Goal: Task Accomplishment & Management: Manage account settings

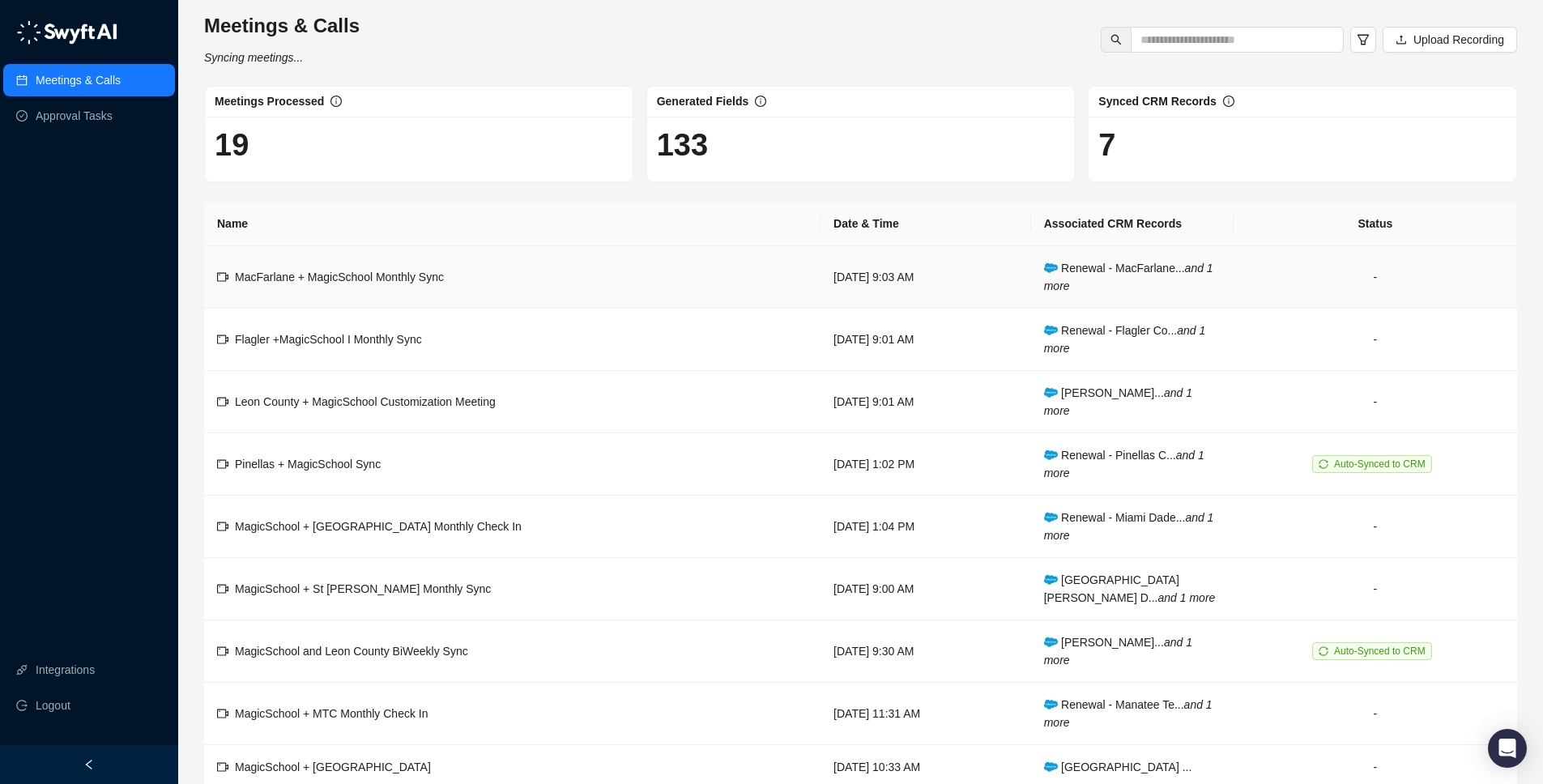
click at [370, 286] on td "MacFarlane + MagicSchool Monthly Sync" at bounding box center [513, 277] width 617 height 63
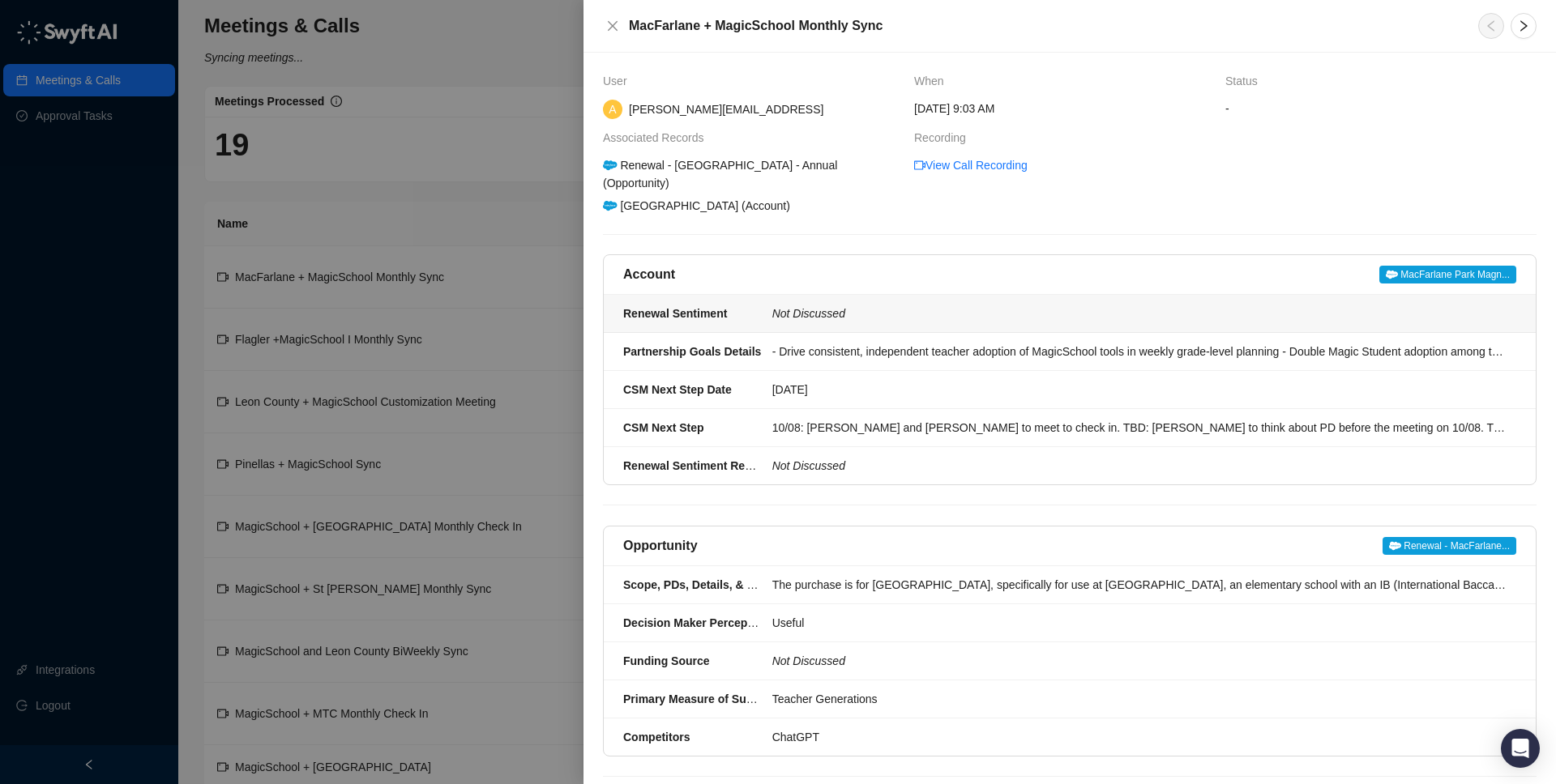
click at [942, 311] on div "Not Discussed" at bounding box center [1139, 313] width 744 height 18
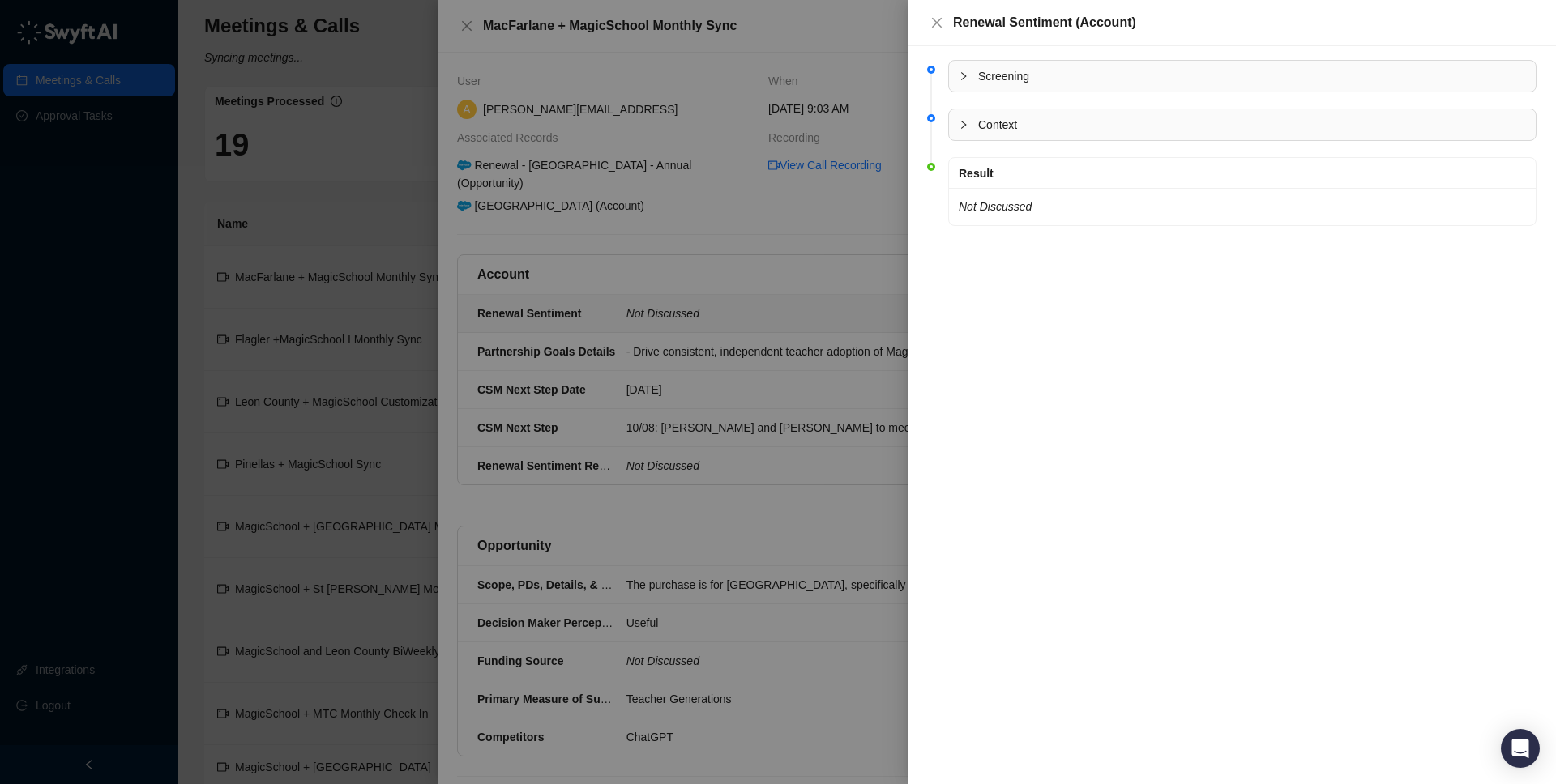
click at [88, 132] on div at bounding box center [778, 392] width 1556 height 784
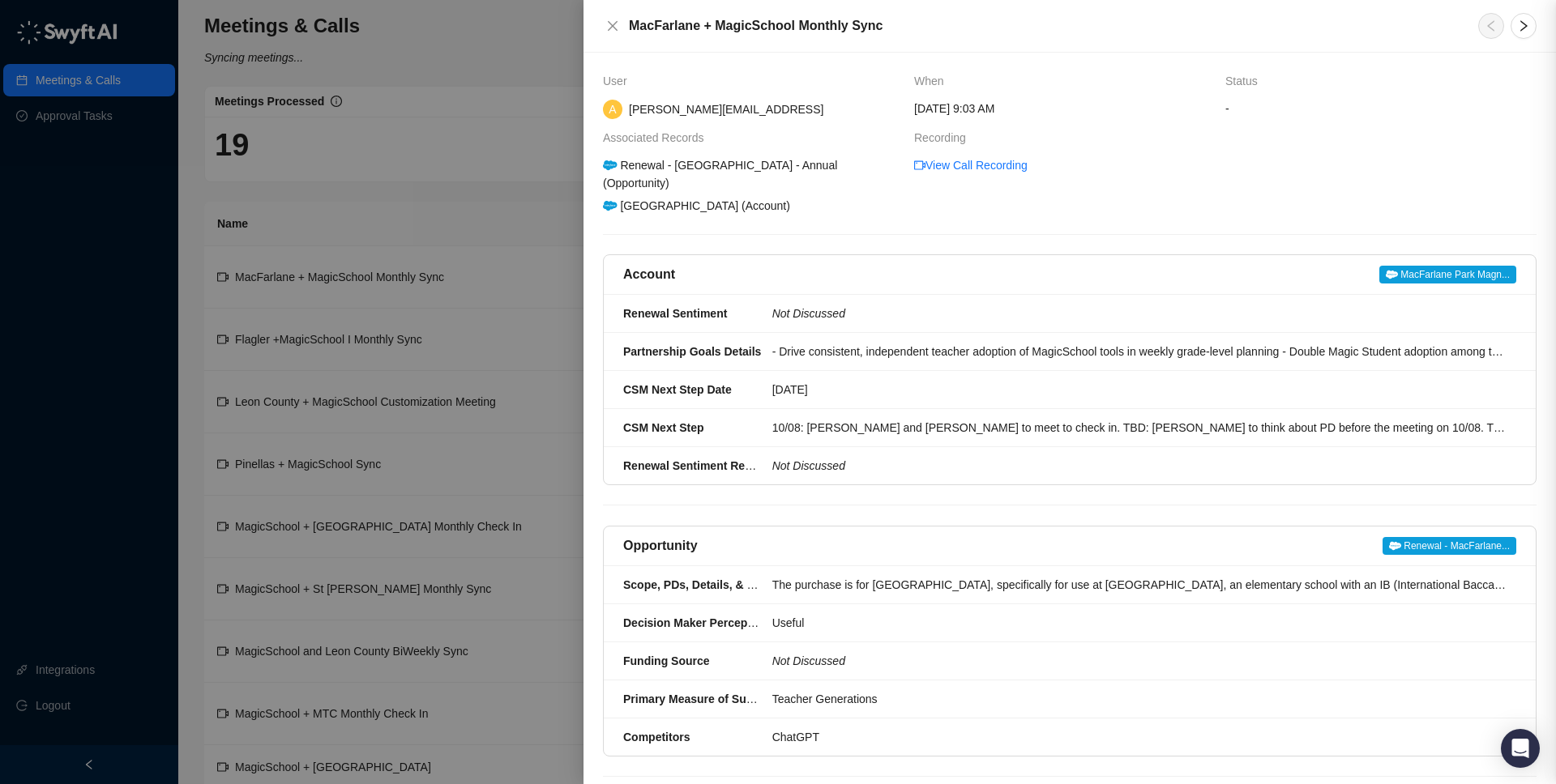
click at [88, 123] on div at bounding box center [778, 392] width 1556 height 784
click at [89, 118] on div at bounding box center [778, 392] width 1556 height 784
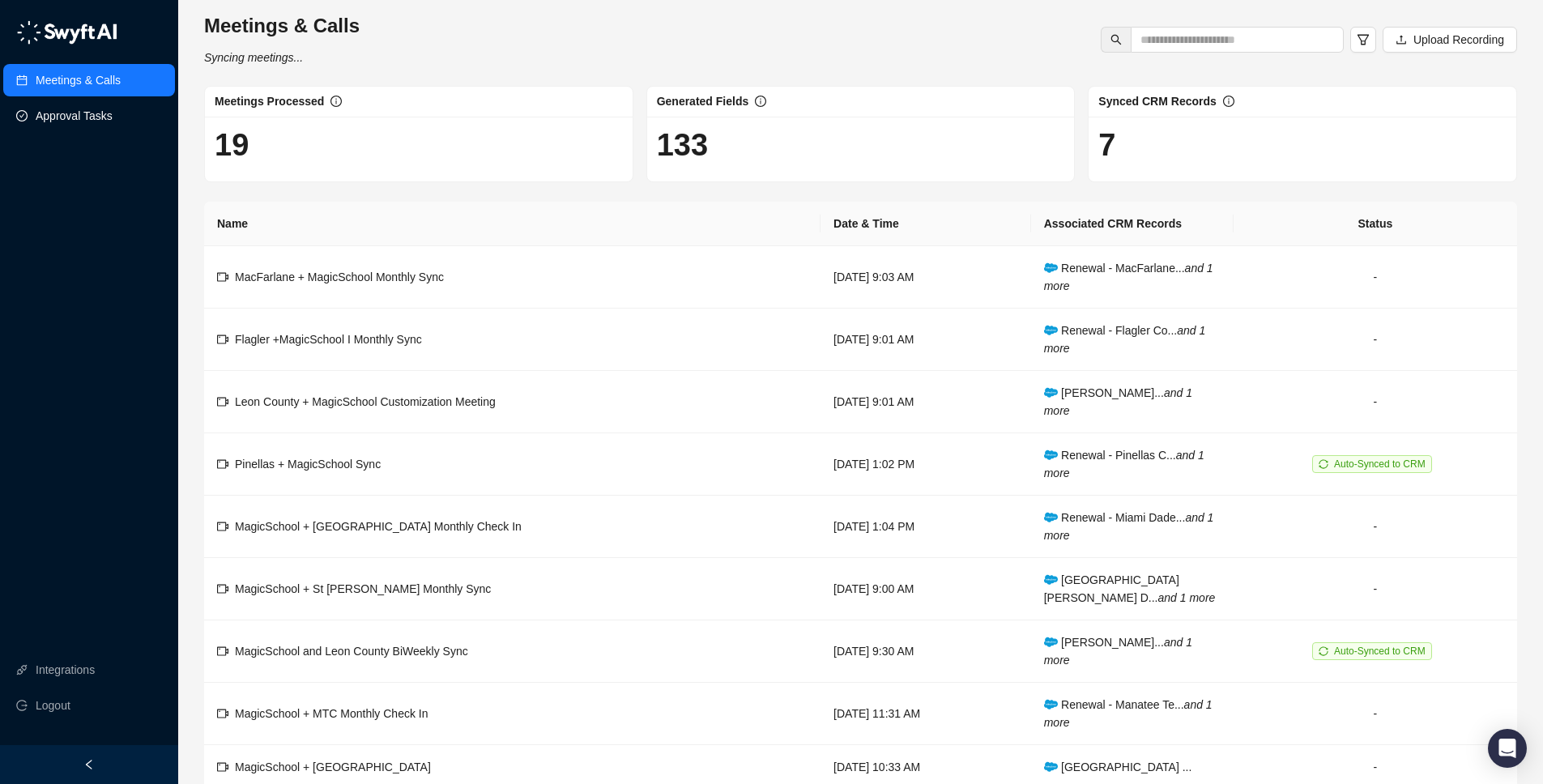
click at [96, 113] on link "Approval Tasks" at bounding box center [74, 116] width 77 height 32
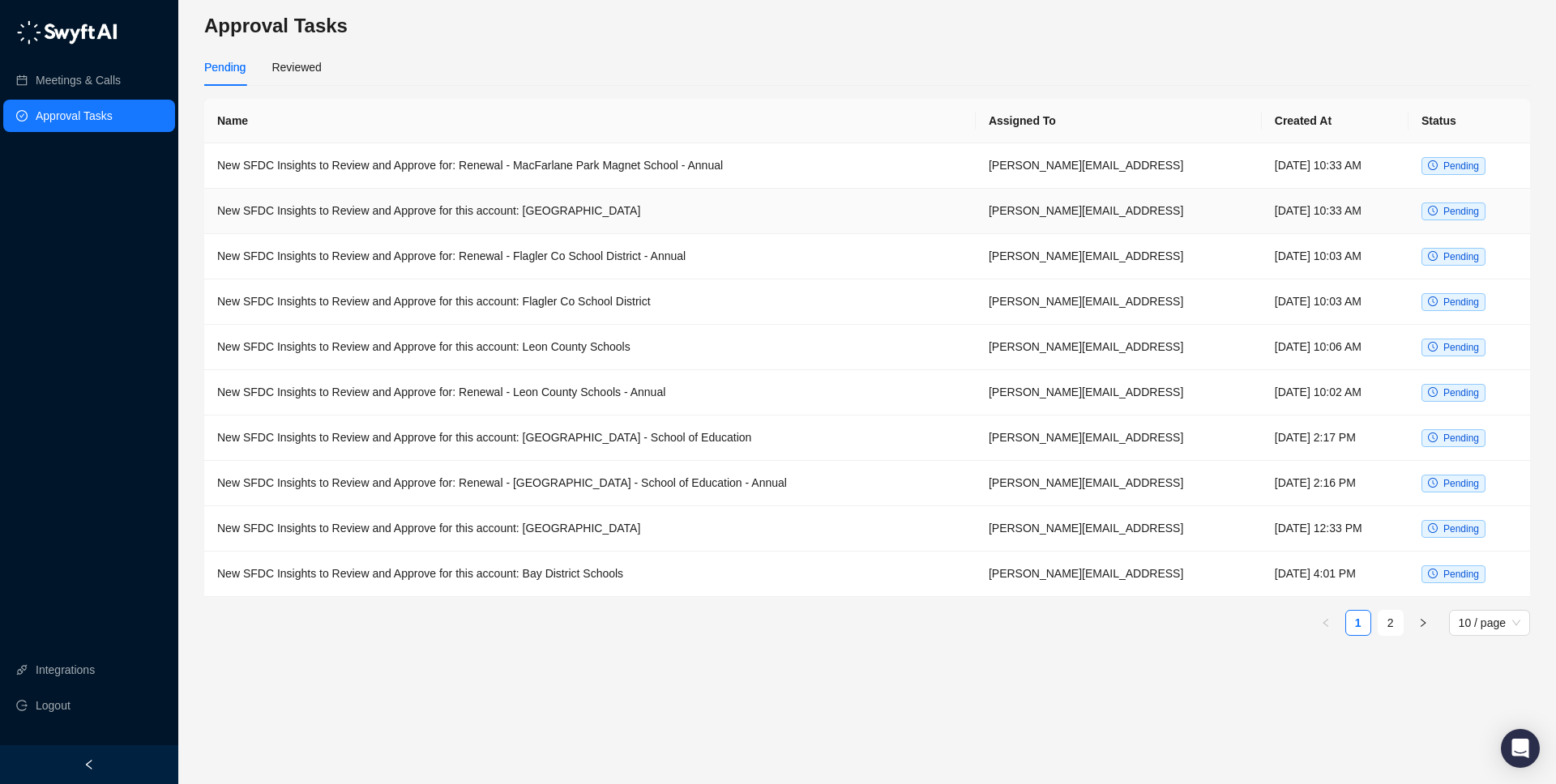
click at [429, 219] on td "New SFDC Insights to Review and Approve for this account: [GEOGRAPHIC_DATA]" at bounding box center [590, 210] width 772 height 45
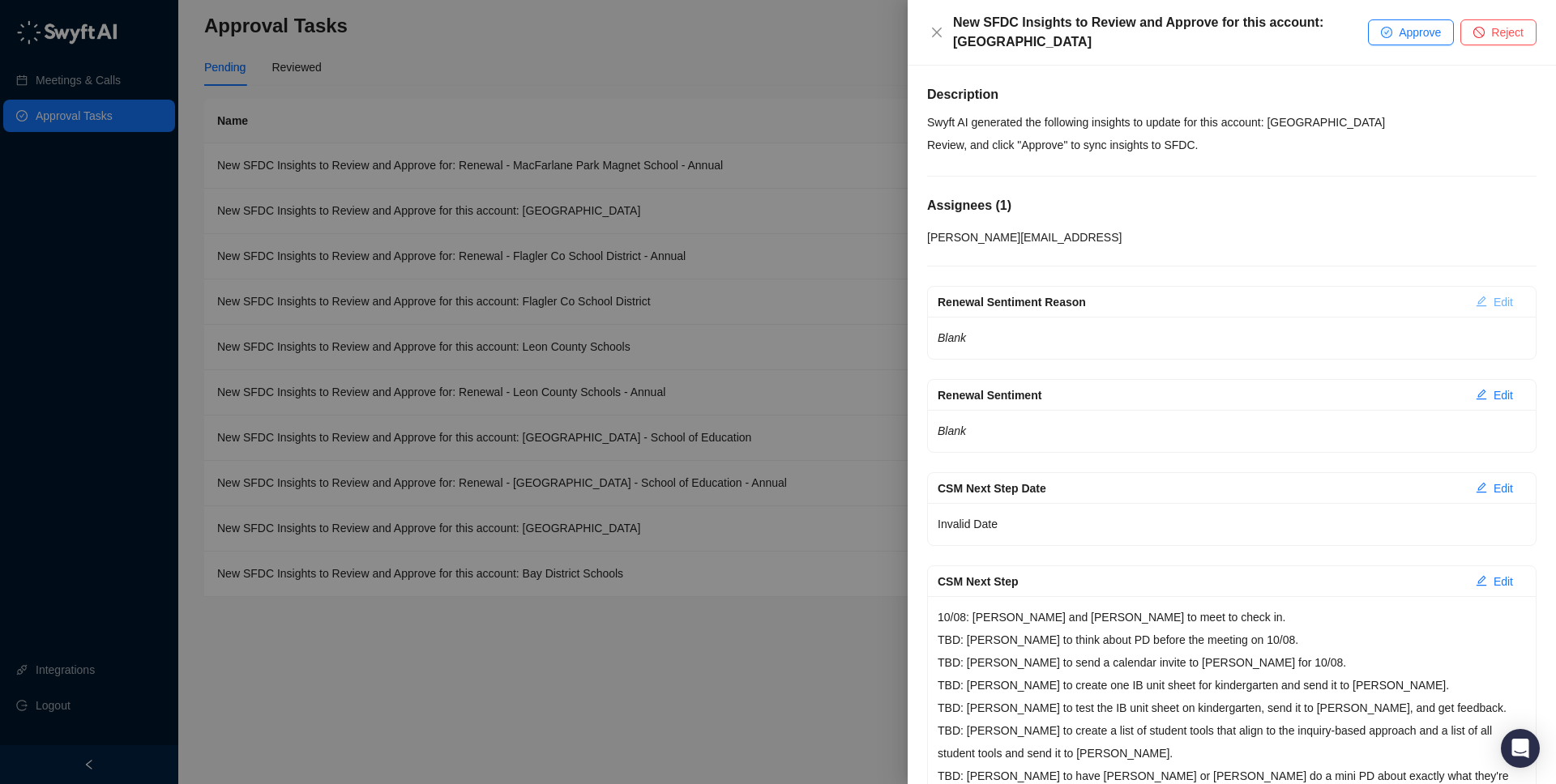
click at [1493, 303] on span "Edit" at bounding box center [1502, 302] width 19 height 18
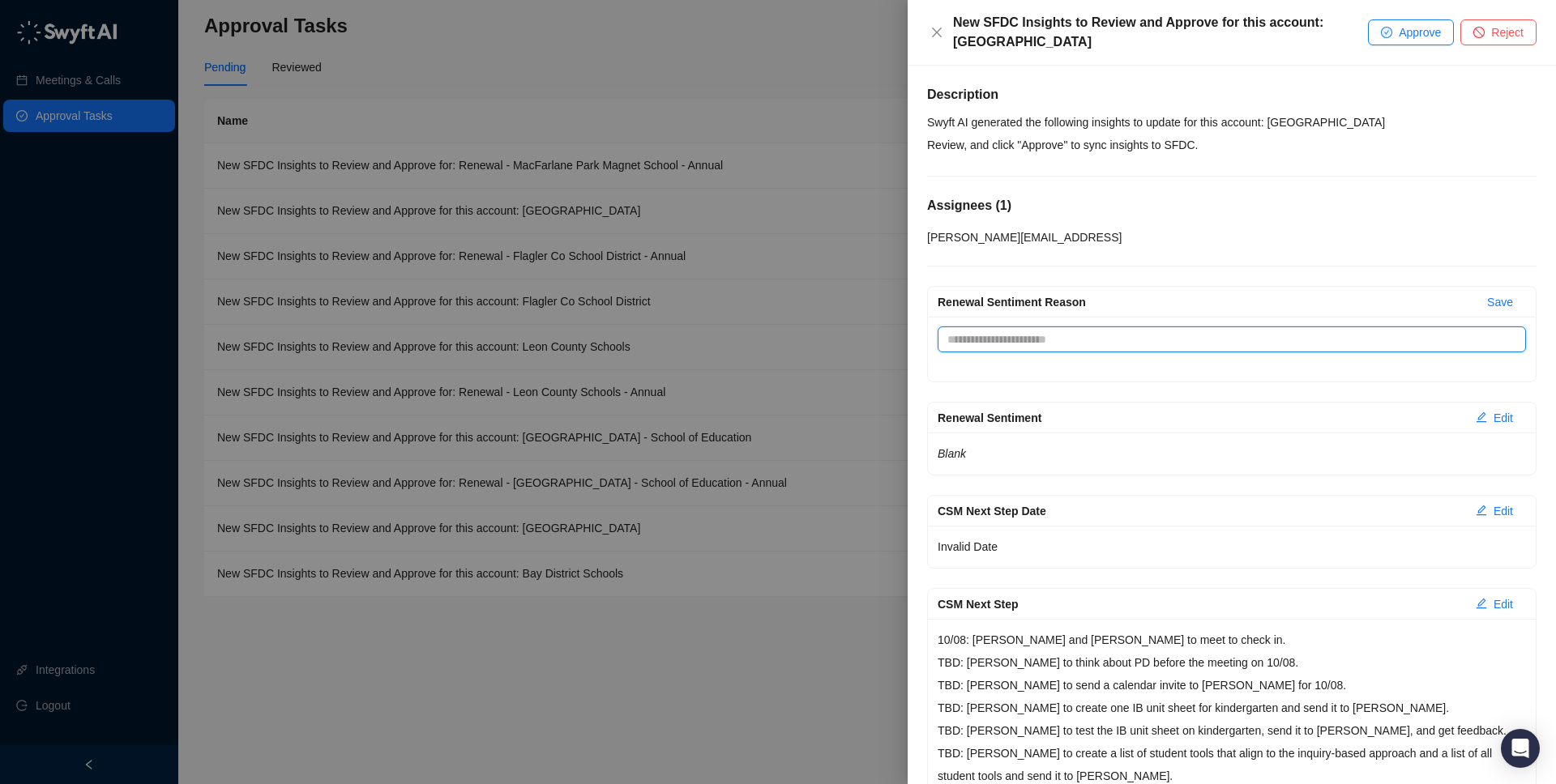
click at [1270, 338] on textarea "Renewal Sentiment Reason" at bounding box center [1231, 339] width 588 height 26
click at [1201, 286] on div "Renewal Sentiment Reason Save Renewal Sentiment Reason" at bounding box center [1232, 334] width 609 height 97
click at [1160, 435] on div "Blank" at bounding box center [1232, 453] width 608 height 42
click at [1497, 416] on span "Edit" at bounding box center [1502, 418] width 19 height 18
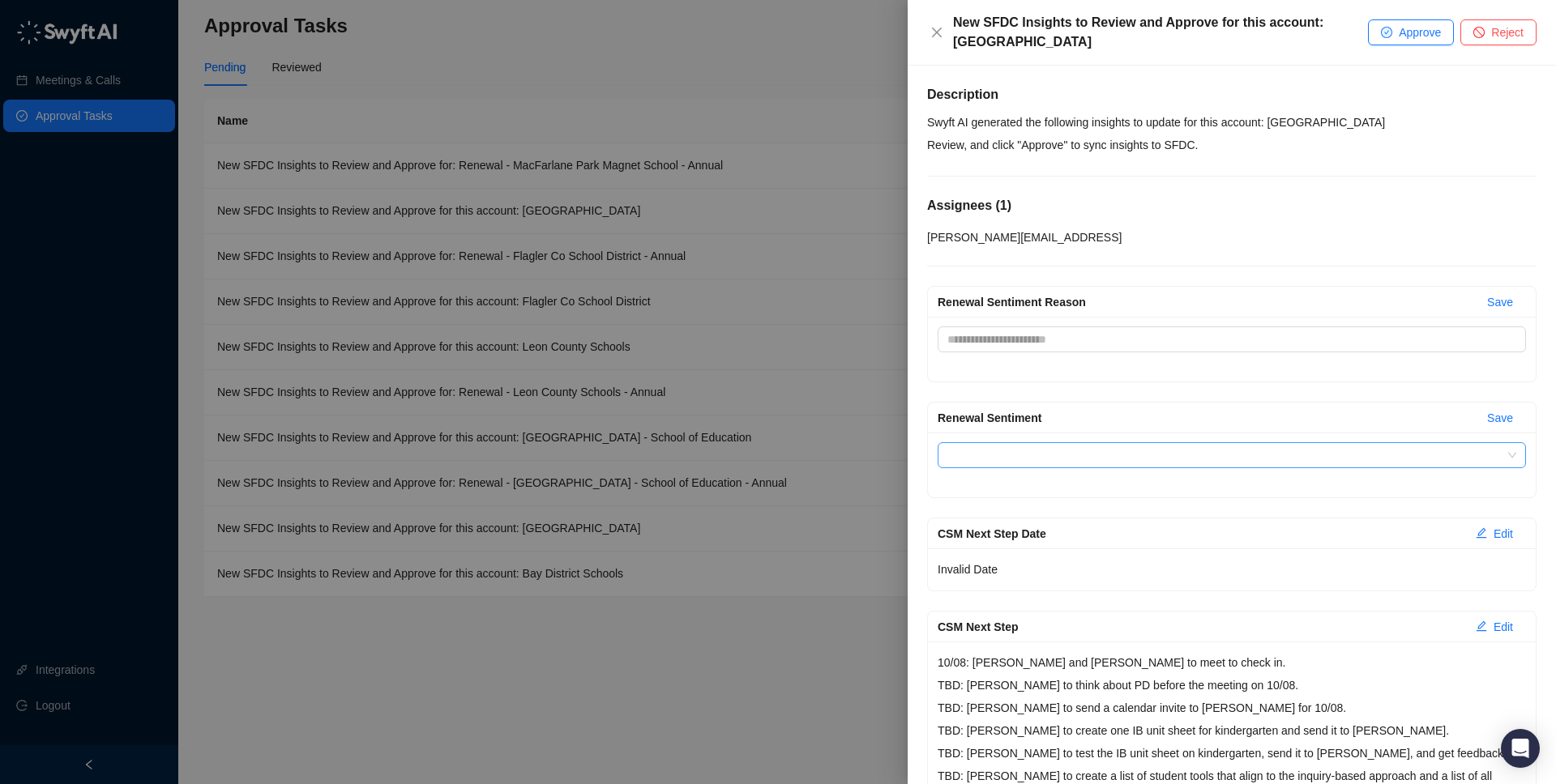
click at [1249, 463] on input "Renewal Sentiment Reason" at bounding box center [1227, 455] width 559 height 24
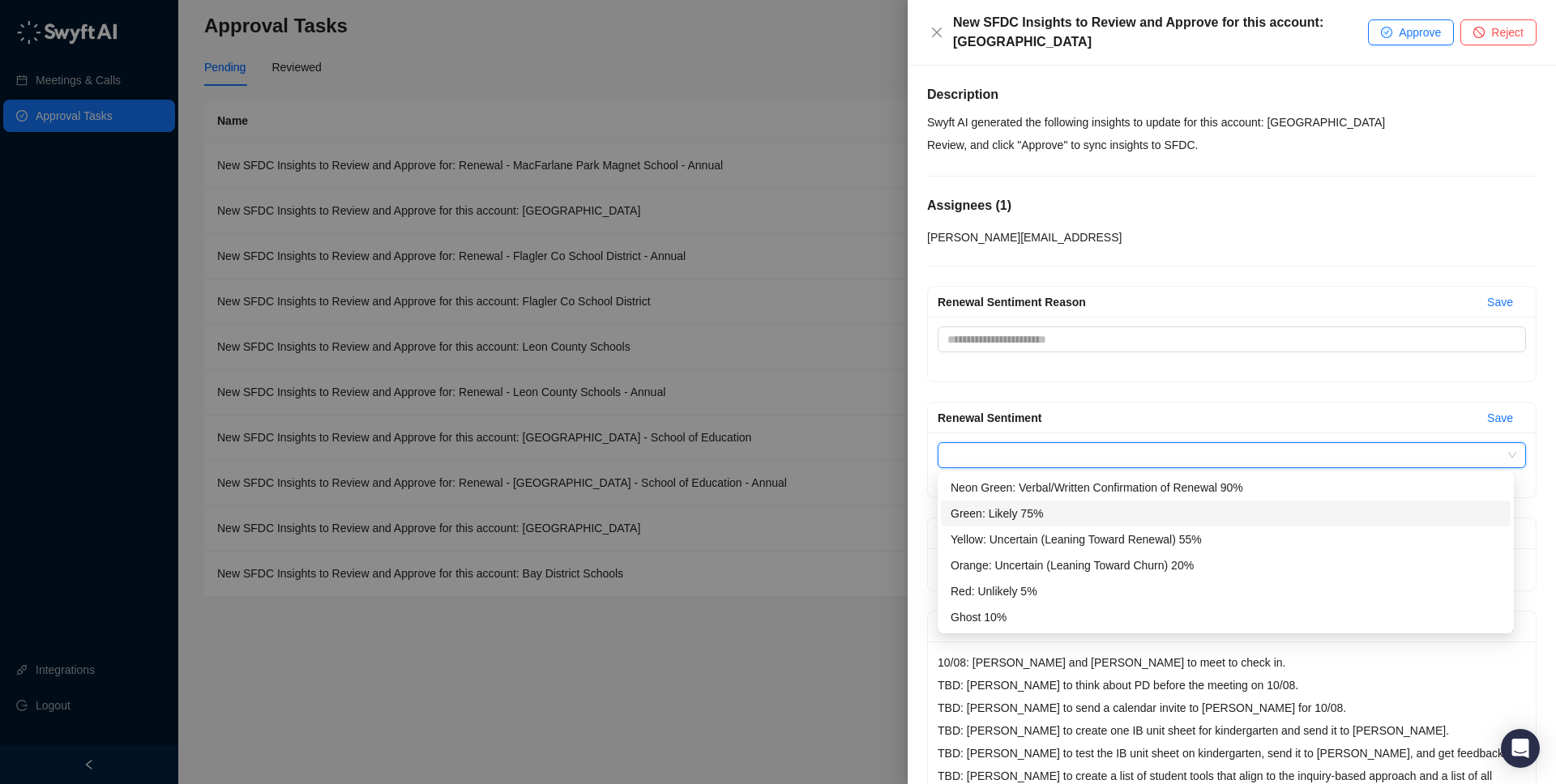
click at [1236, 509] on div "Green: Likely 75%" at bounding box center [1225, 514] width 550 height 18
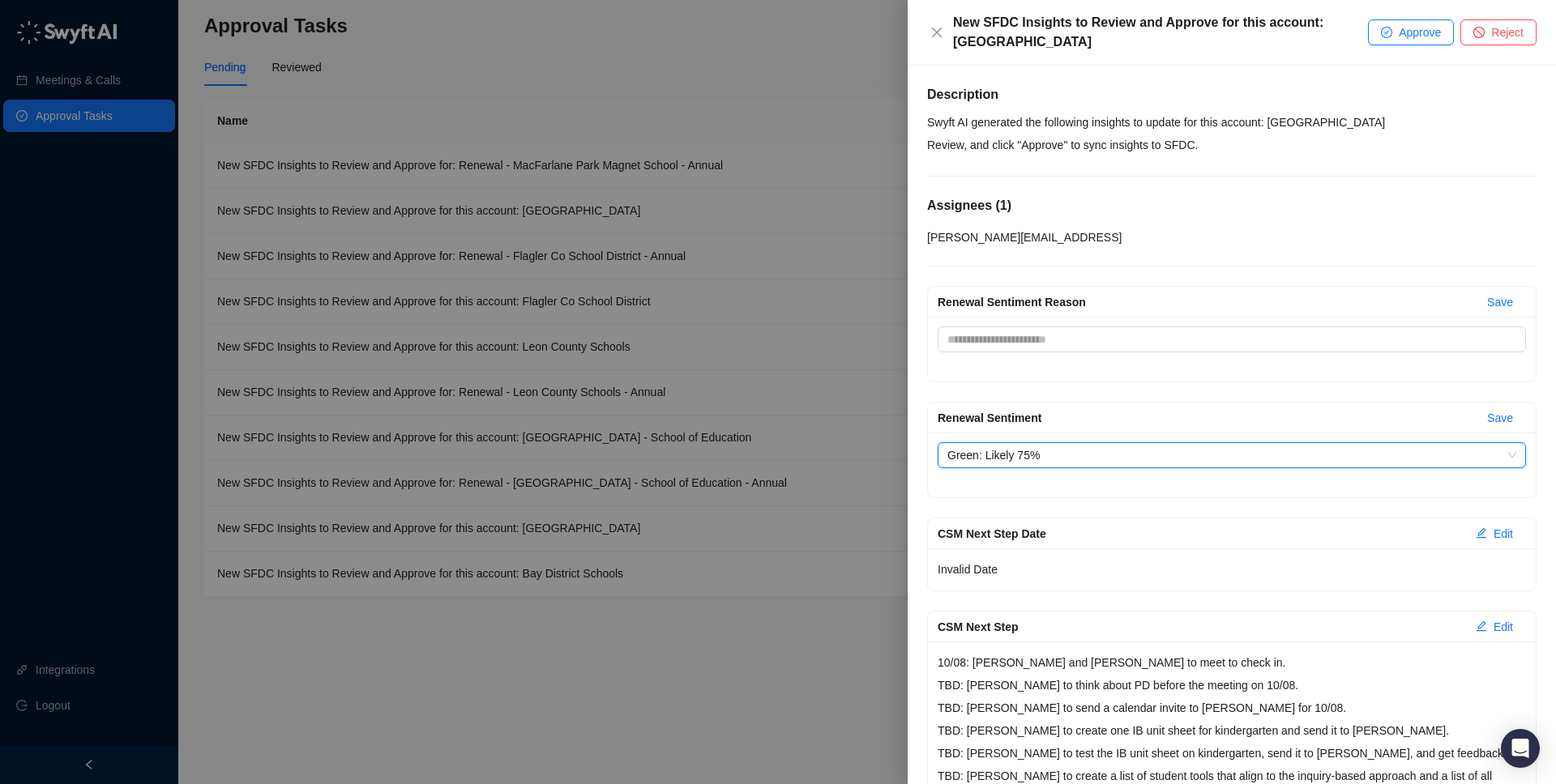
click at [1219, 402] on div "Renewal Sentiment Save Renewal Sentiment Green: Likely 75% Green: Likely 75%" at bounding box center [1232, 450] width 609 height 97
click at [1160, 53] on div "New SFDC Insights to Review and Approve for this account: [GEOGRAPHIC_DATA] App…" at bounding box center [1231, 33] width 648 height 66
click at [940, 36] on icon "close" at bounding box center [936, 32] width 13 height 13
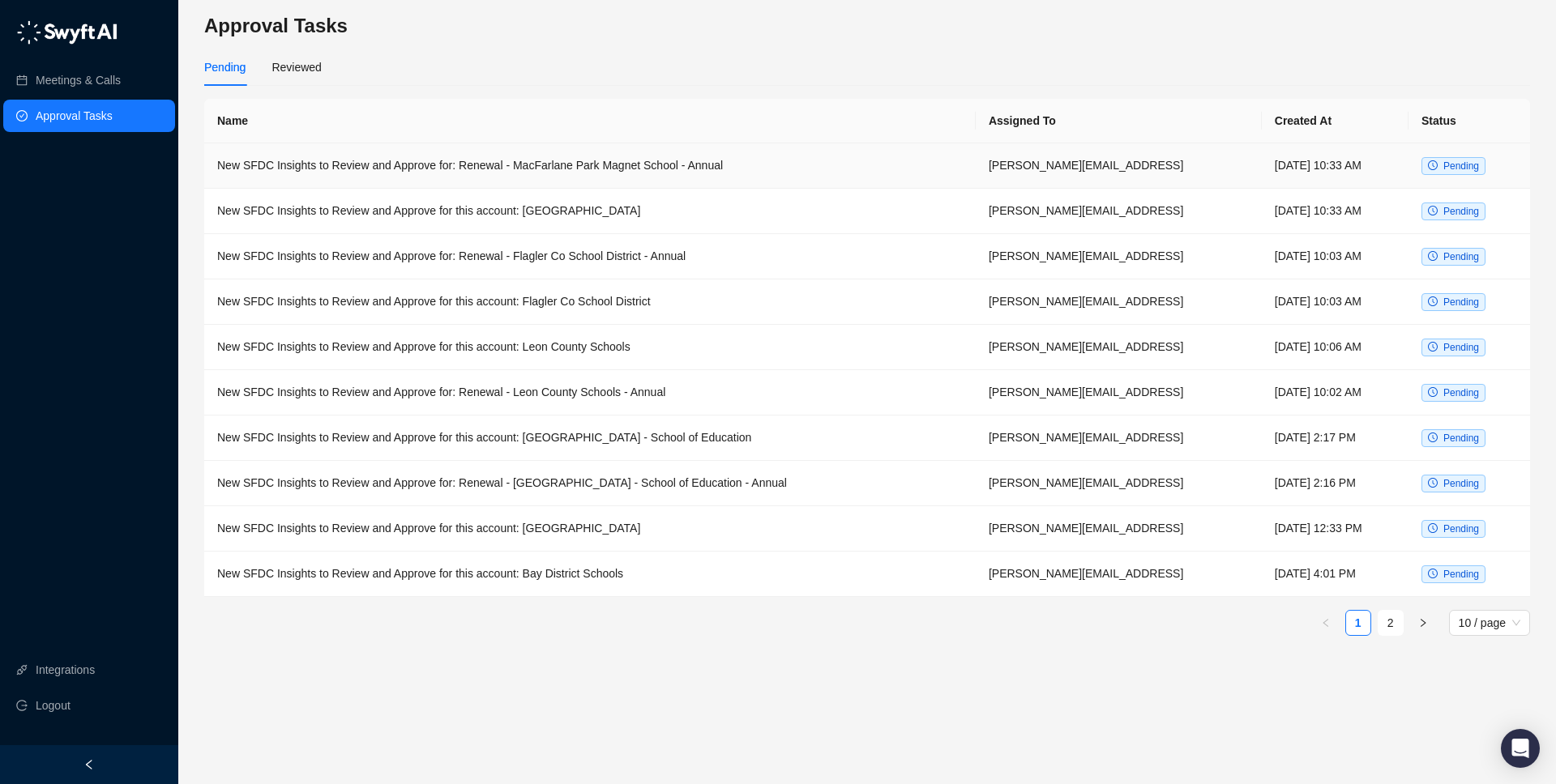
click at [647, 180] on td "New SFDC Insights to Review and Approve for: Renewal - MacFarlane Park Magnet S…" at bounding box center [590, 166] width 772 height 45
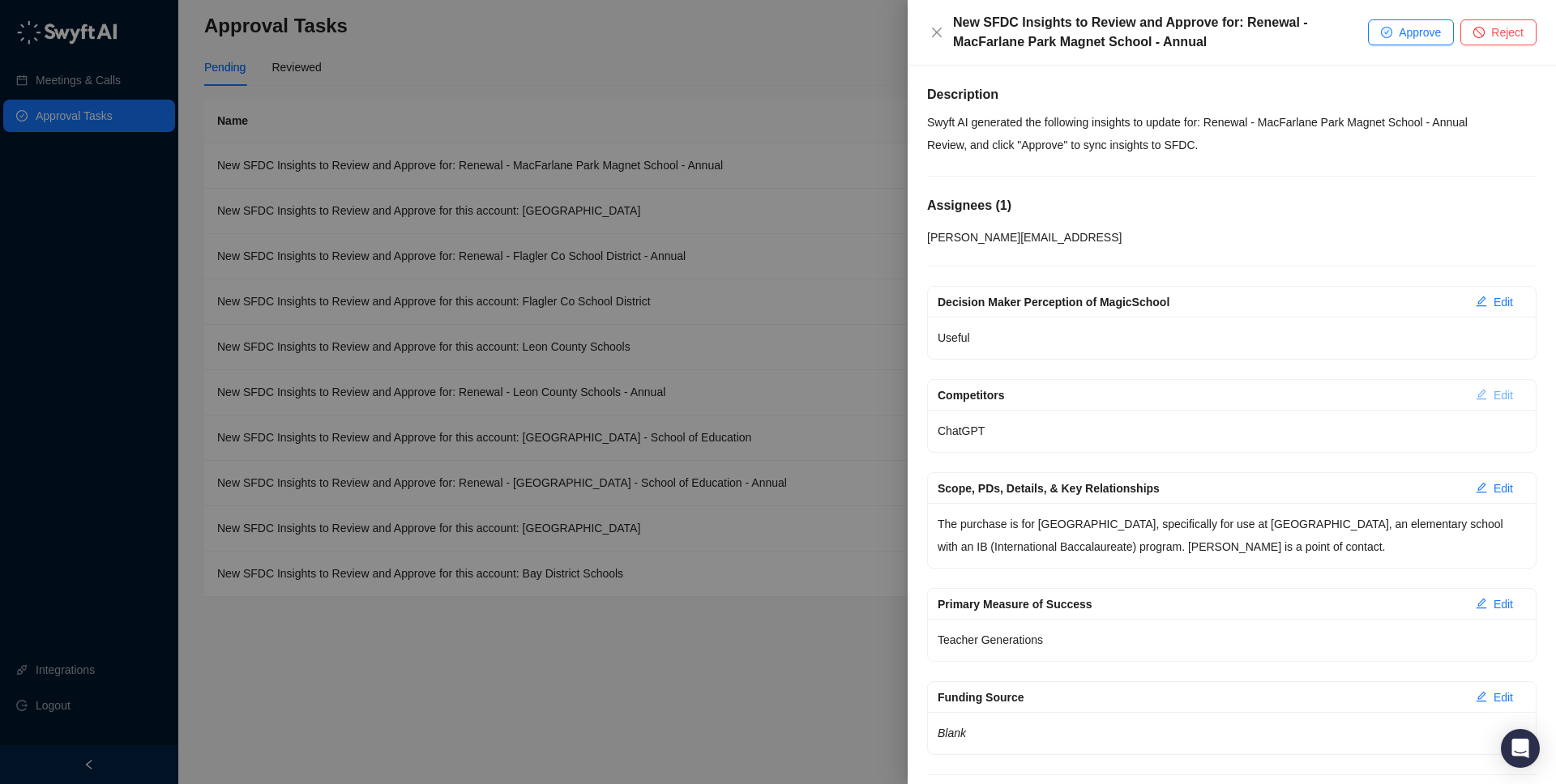
click at [1475, 391] on button "Edit" at bounding box center [1493, 395] width 63 height 26
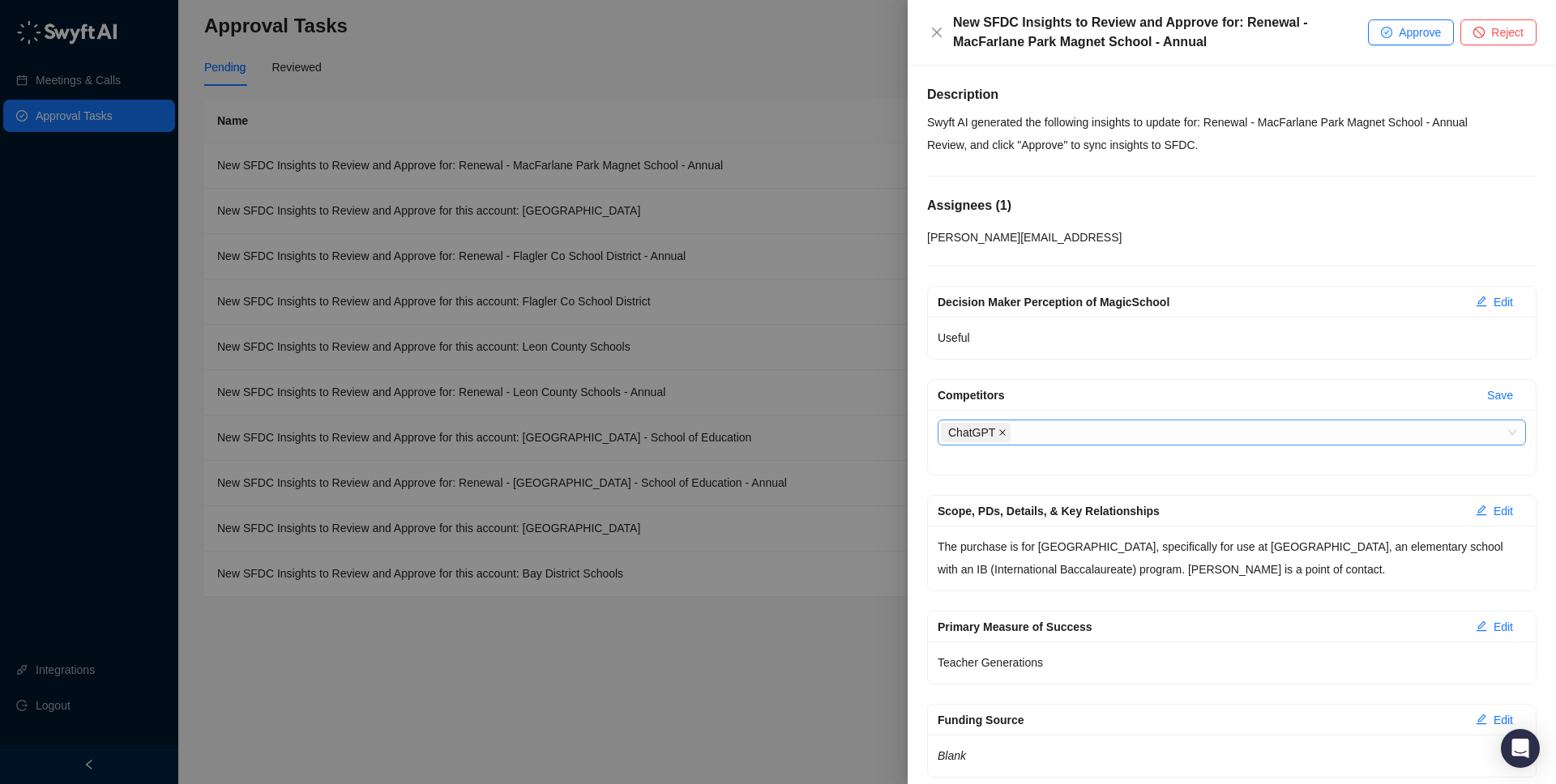
click at [1000, 434] on icon "close" at bounding box center [1003, 432] width 6 height 6
click at [1049, 558] on p "The purchase is for [GEOGRAPHIC_DATA], specifically for use at [GEOGRAPHIC_DATA…" at bounding box center [1231, 558] width 588 height 45
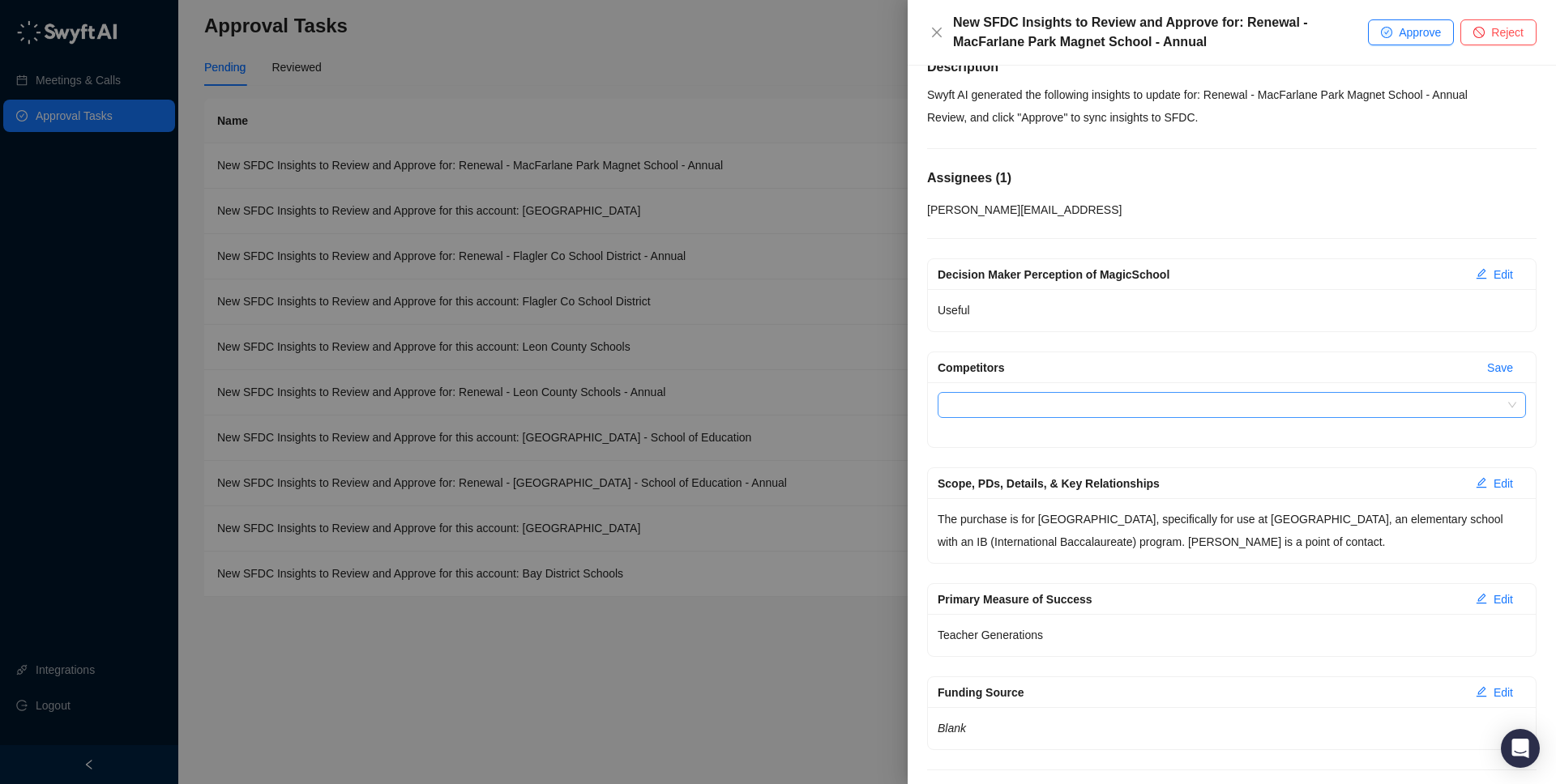
scroll to position [30, 0]
click at [1493, 477] on span "Edit" at bounding box center [1502, 481] width 19 height 18
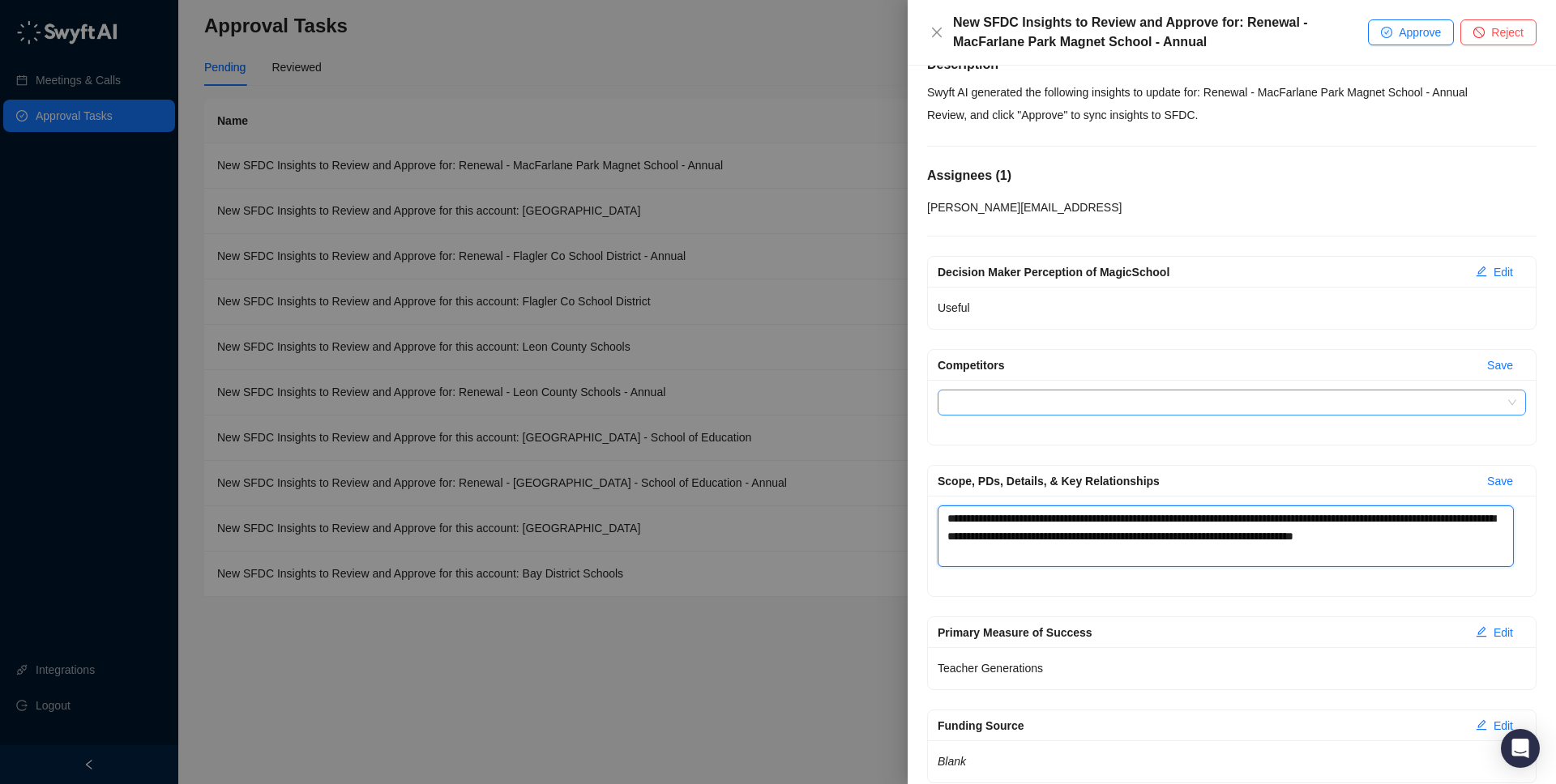
click at [1388, 537] on textarea "**********" at bounding box center [1225, 537] width 576 height 62
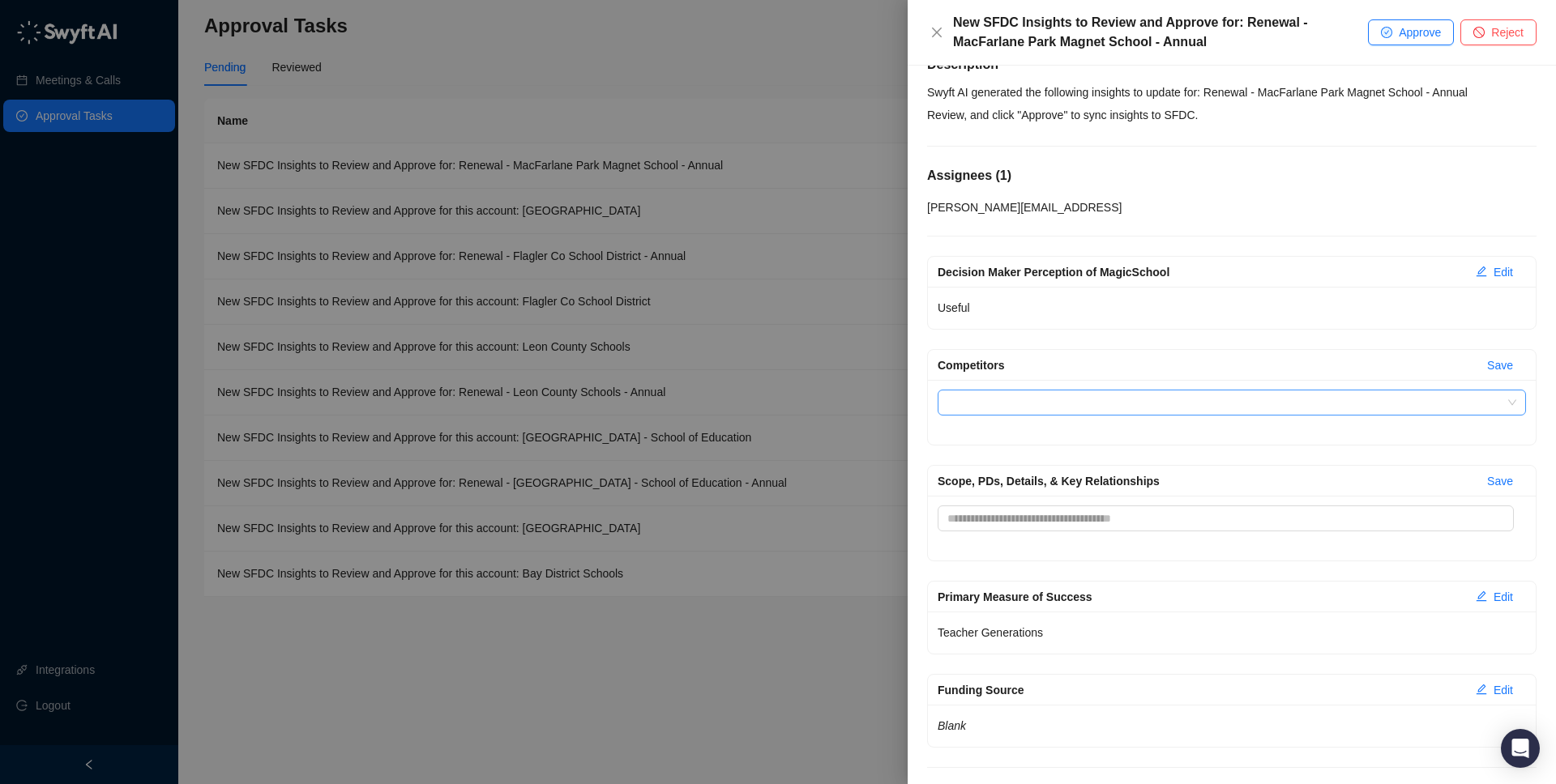
click at [1335, 467] on div "Scope, PDs, Details, & Key Relationships Save" at bounding box center [1232, 481] width 608 height 31
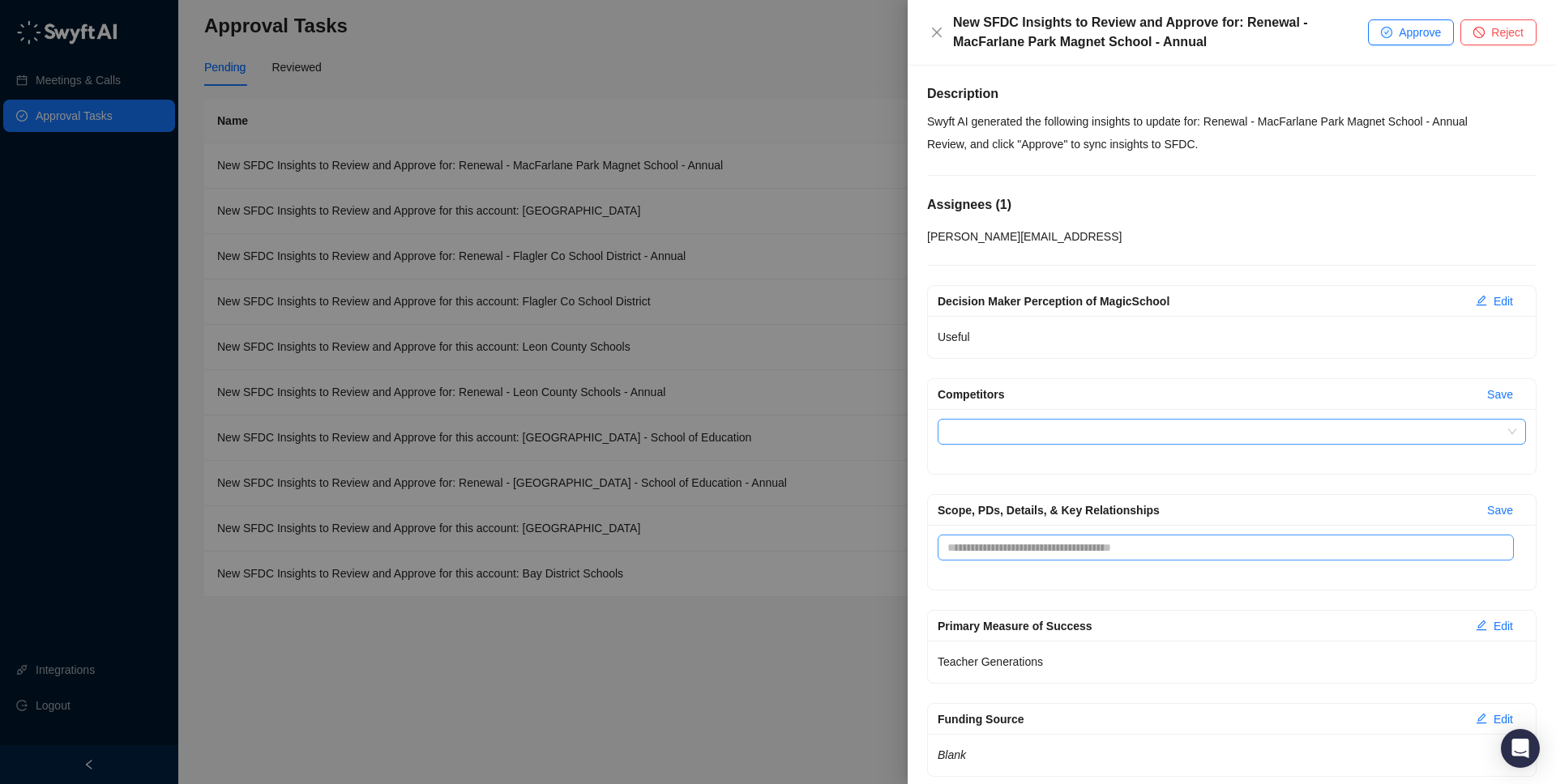
scroll to position [0, 0]
click at [876, 588] on div at bounding box center [778, 392] width 1556 height 784
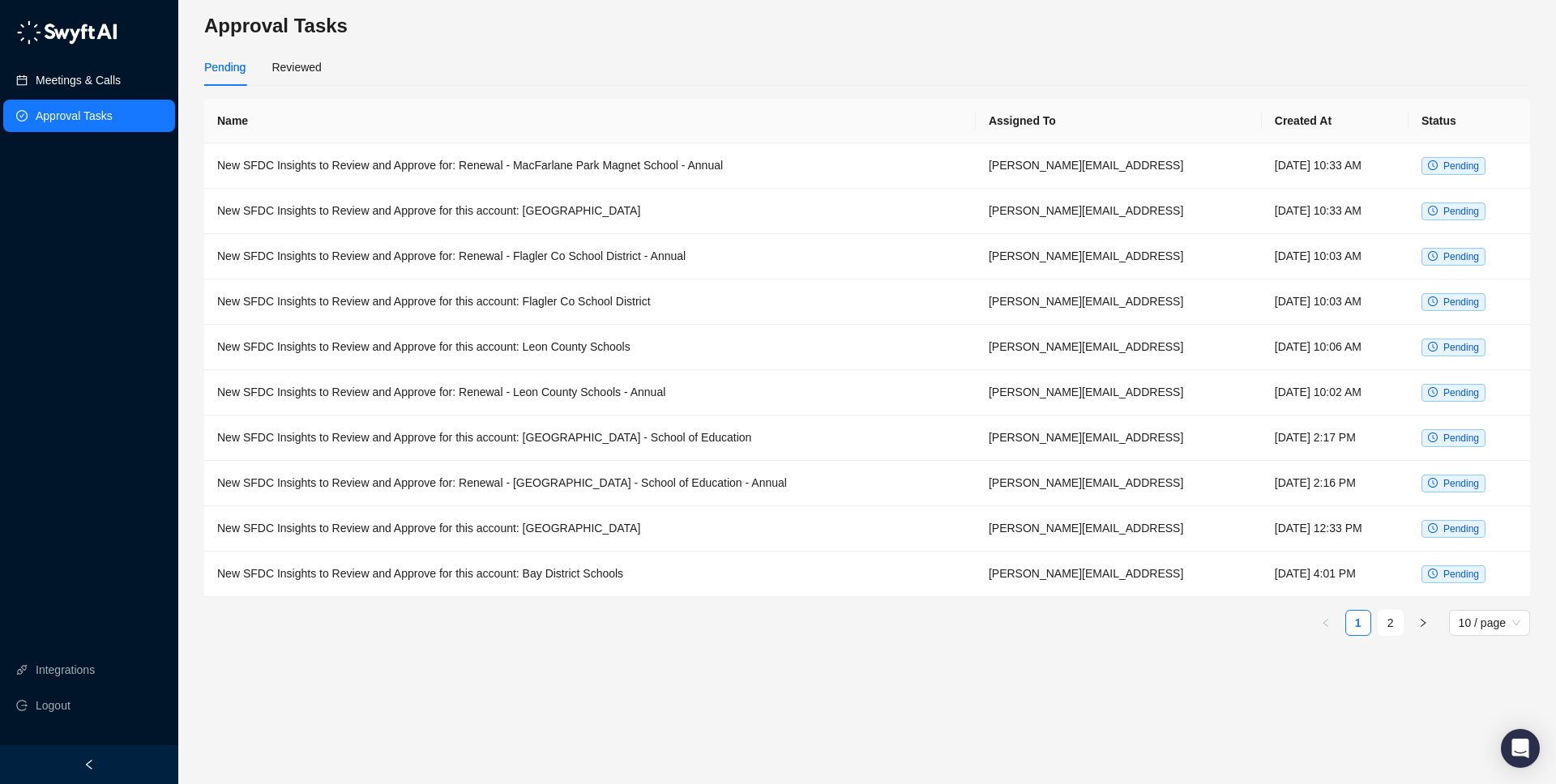
click at [113, 77] on link "Meetings & Calls" at bounding box center [78, 80] width 85 height 32
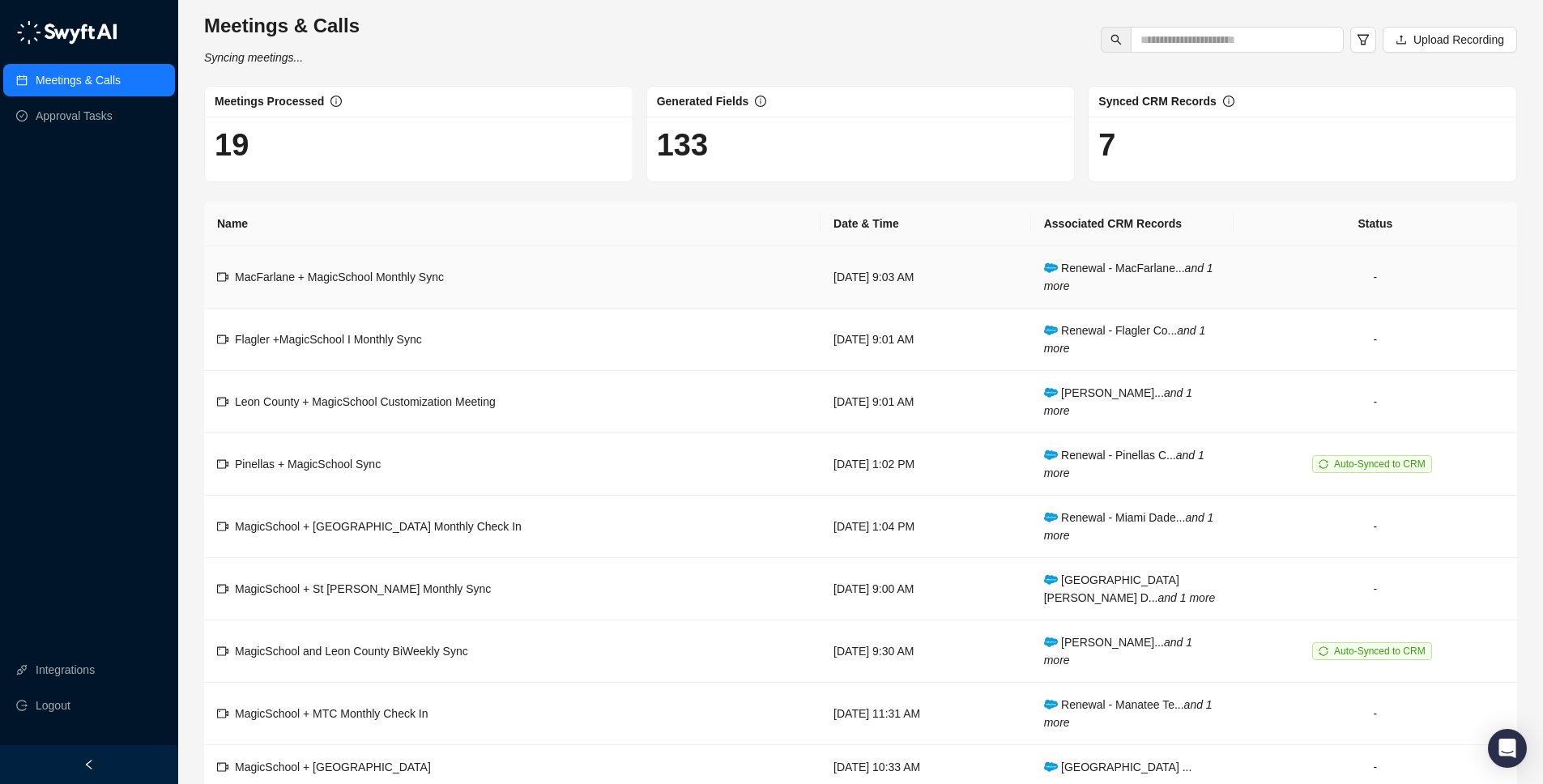
click at [519, 294] on td "MacFarlane + MagicSchool Monthly Sync" at bounding box center [513, 277] width 617 height 63
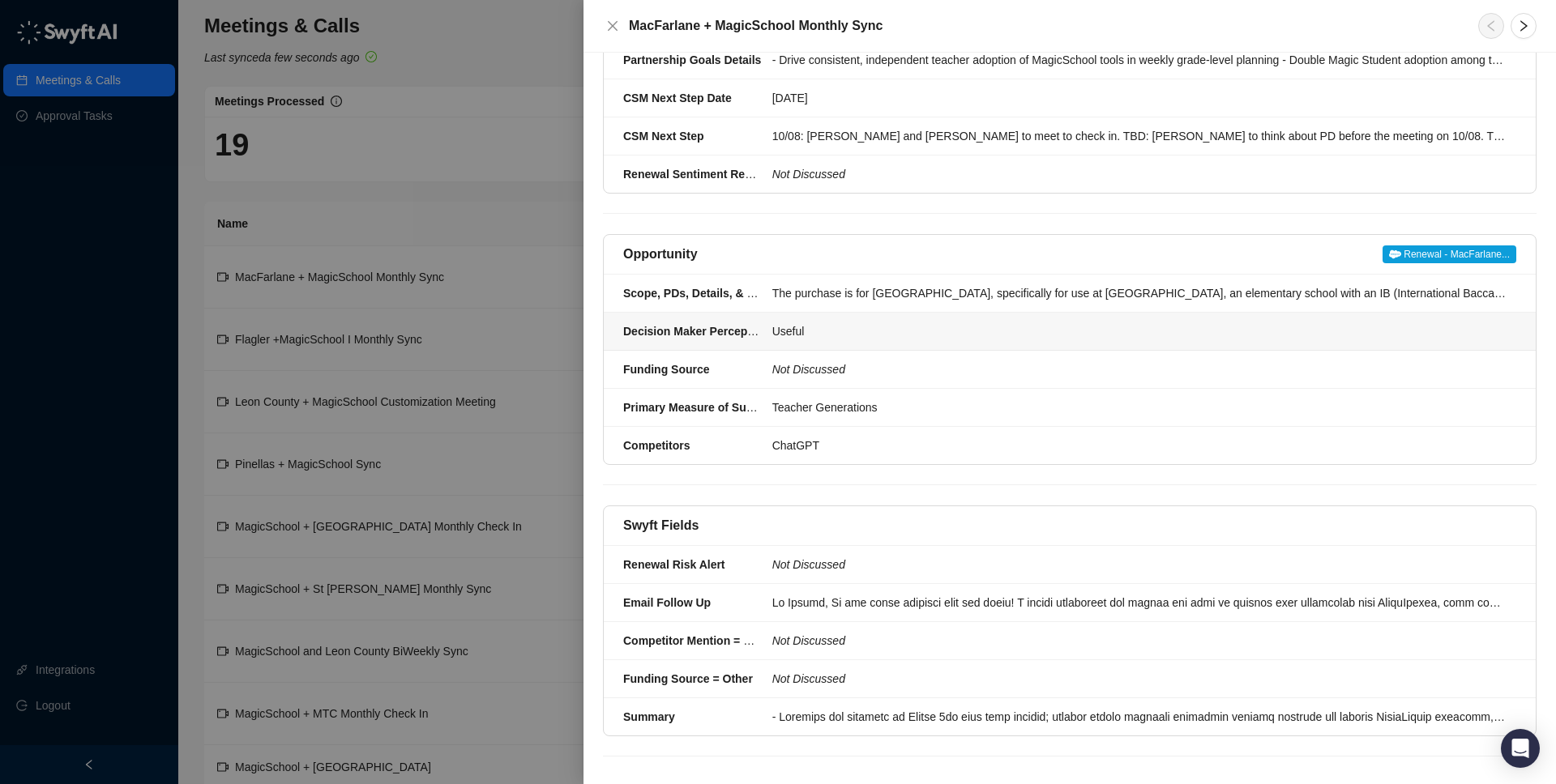
scroll to position [303, 0]
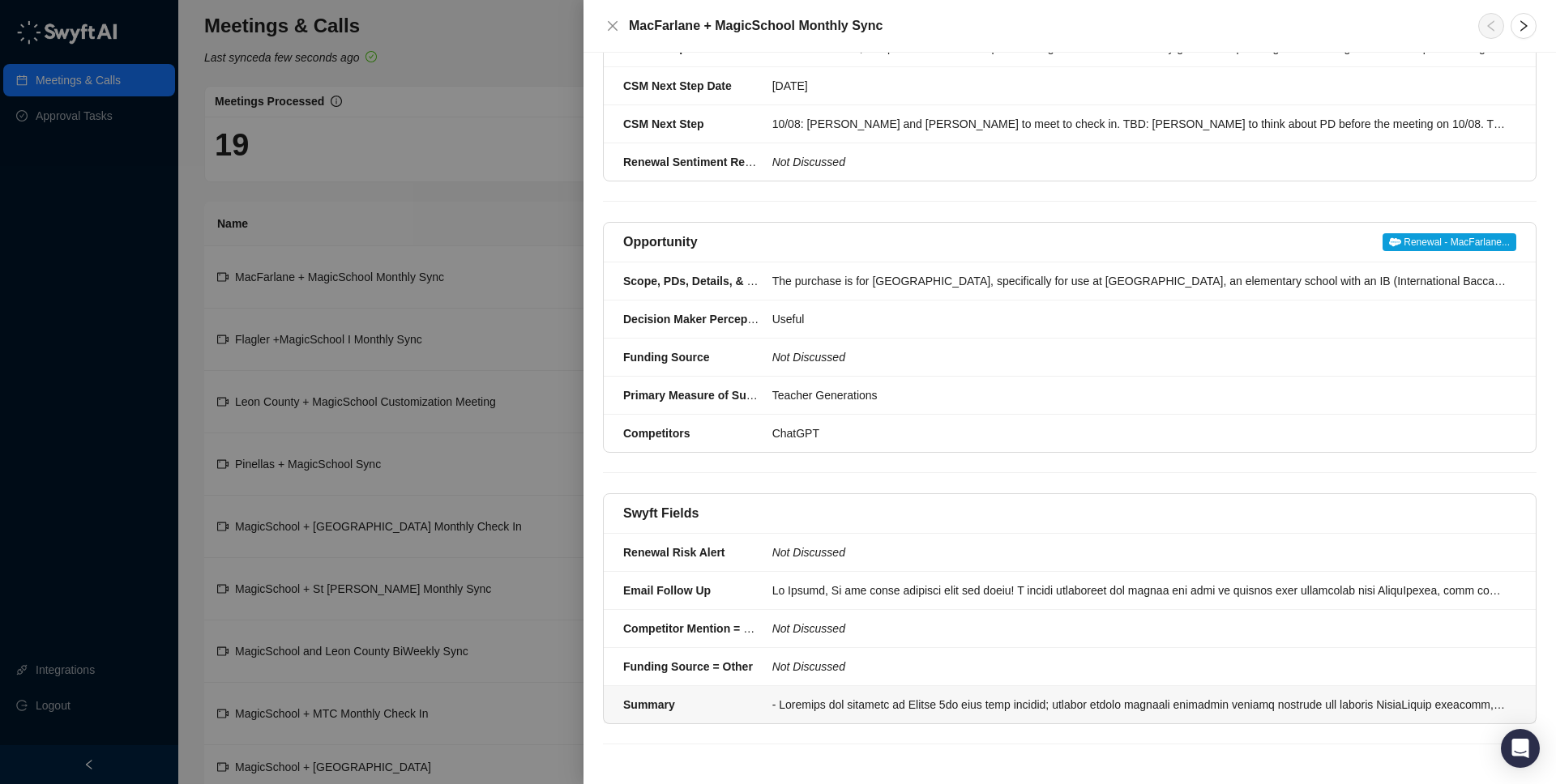
click at [914, 713] on li "Summary" at bounding box center [1070, 704] width 932 height 37
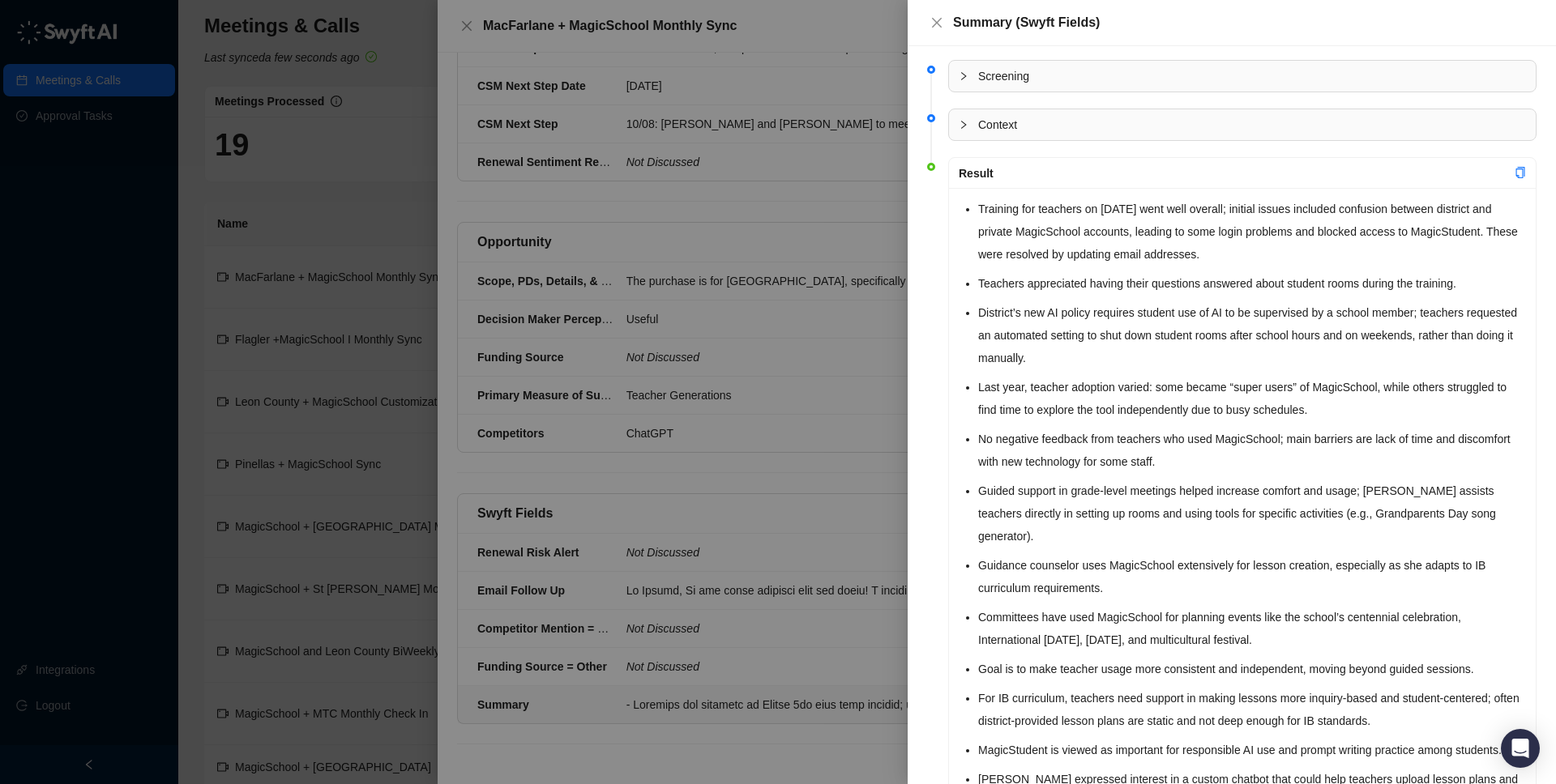
click at [724, 656] on div at bounding box center [778, 392] width 1556 height 784
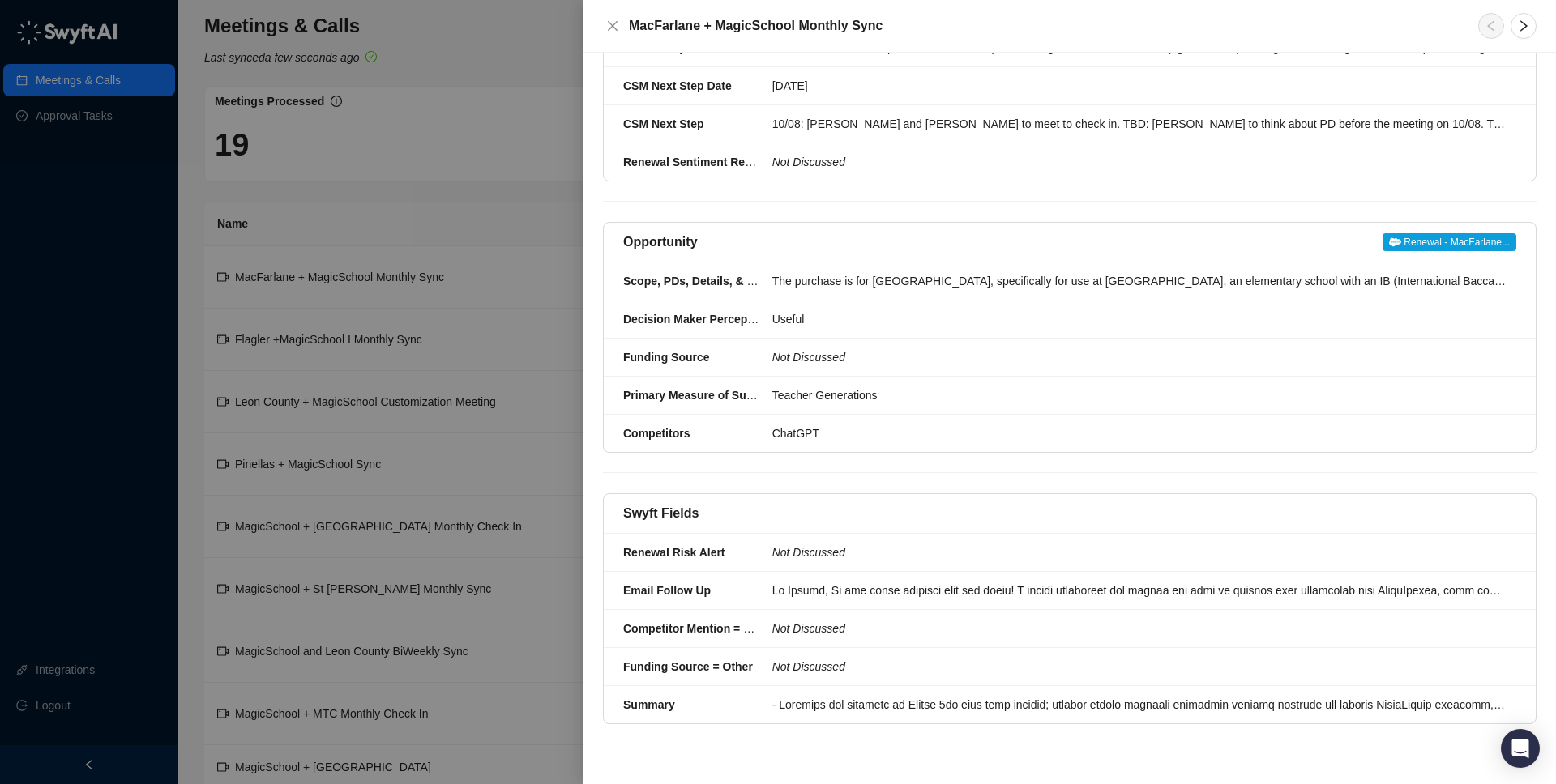
click at [751, 590] on div "Email Follow Up" at bounding box center [693, 590] width 140 height 18
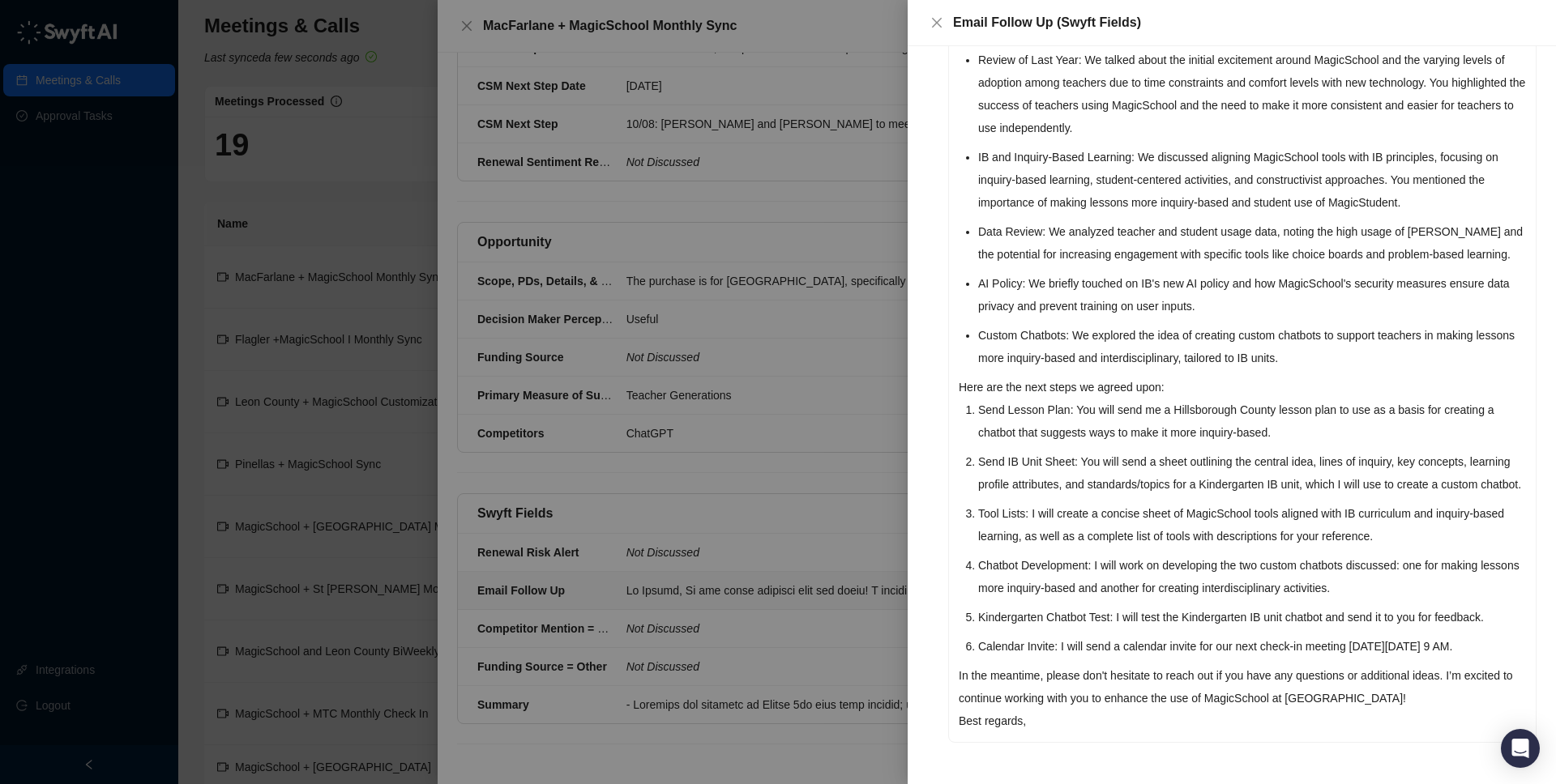
scroll to position [353, 0]
click at [1036, 726] on p "Best regards," at bounding box center [1242, 720] width 567 height 23
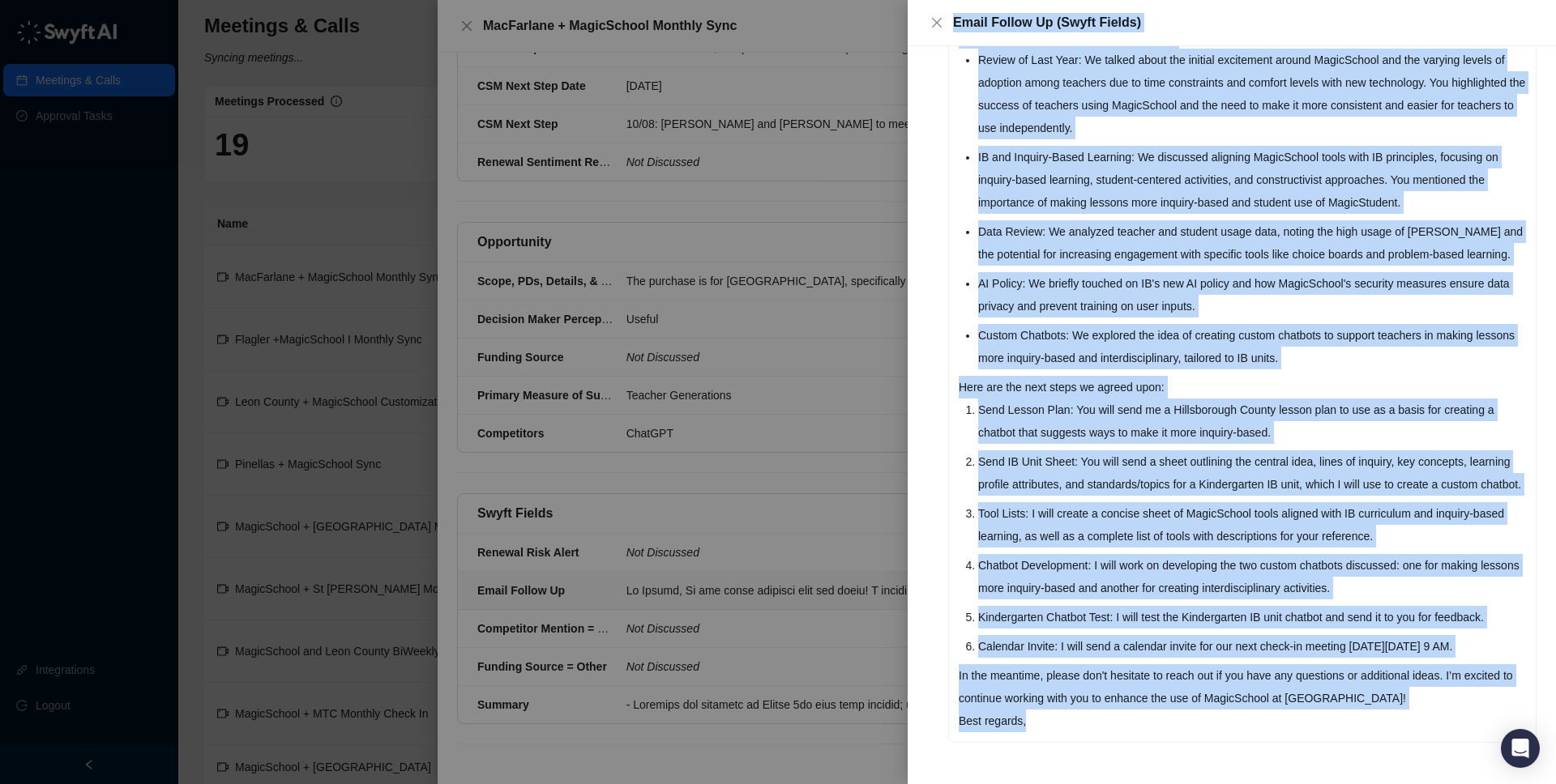
drag, startPoint x: 1038, startPoint y: 725, endPoint x: 899, endPoint y: 320, distance: 428.2
click at [899, 320] on div "Email Follow Up (Swyft Fields) Screening Context Result Hi [PERSON_NAME], It wa…" at bounding box center [778, 392] width 1556 height 784
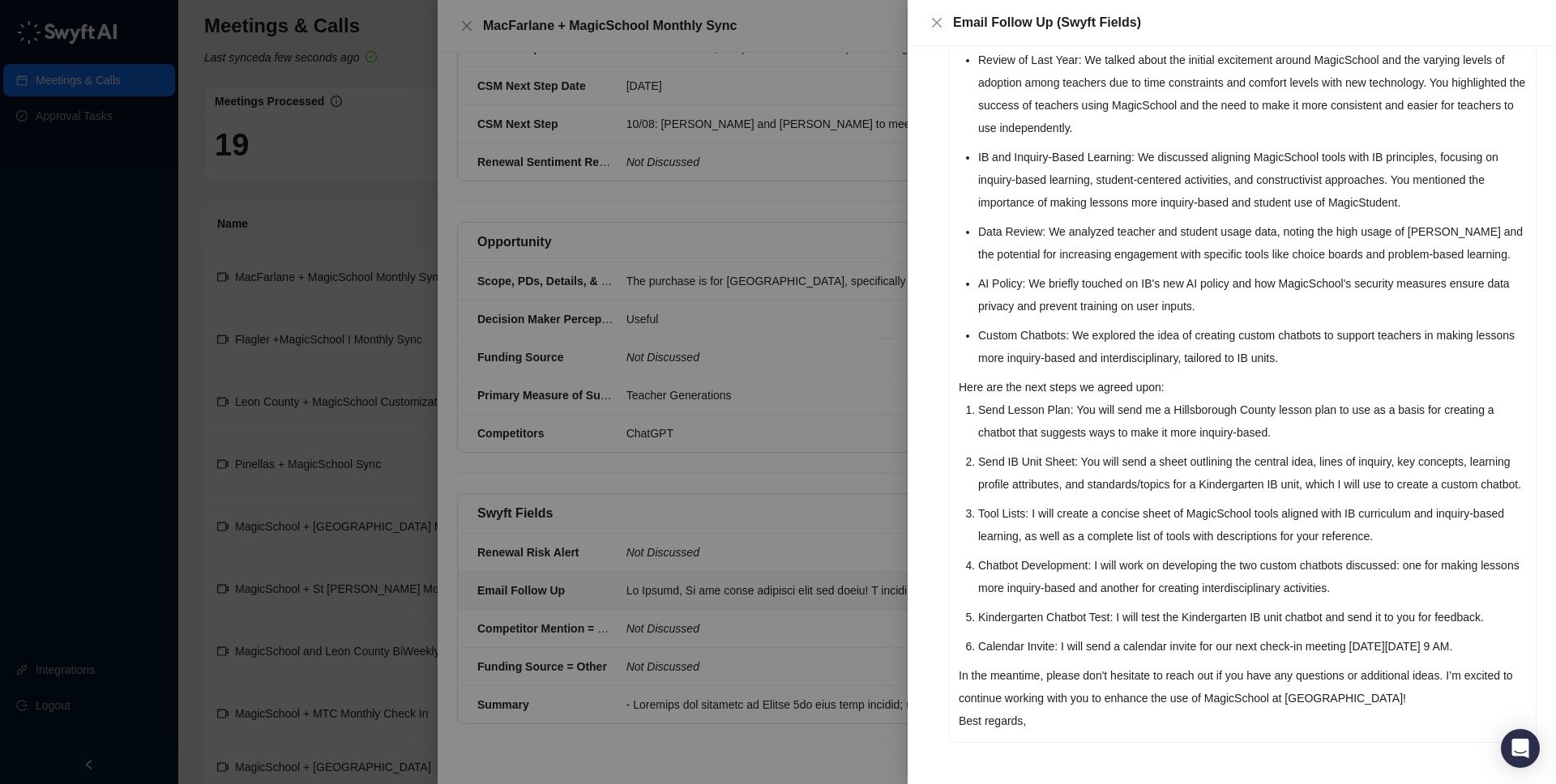
click at [966, 444] on div "Hi [PERSON_NAME], It was great speaking with you [DATE]! I really appreciate yo…" at bounding box center [1243, 345] width 587 height 794
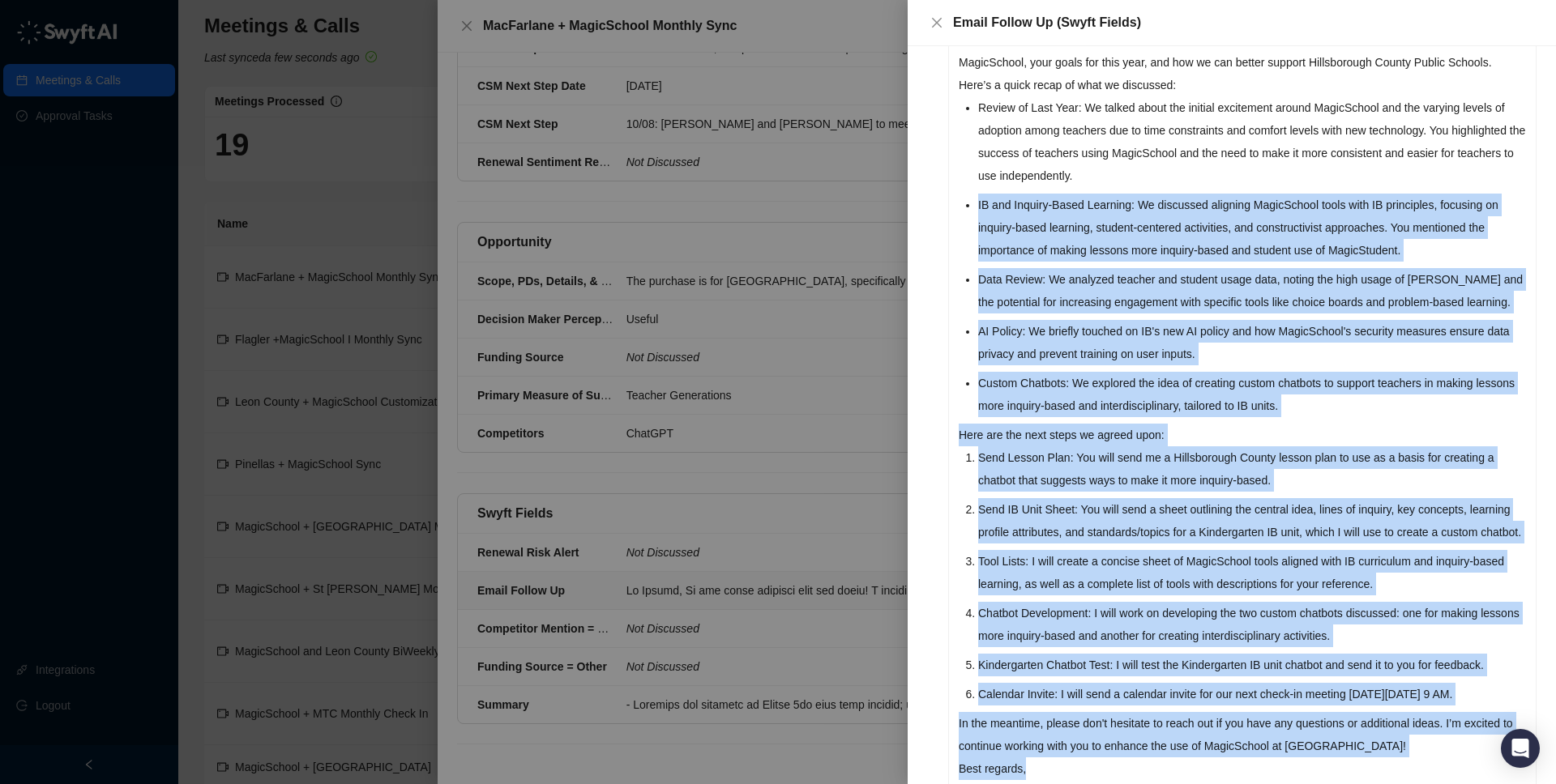
scroll to position [0, 0]
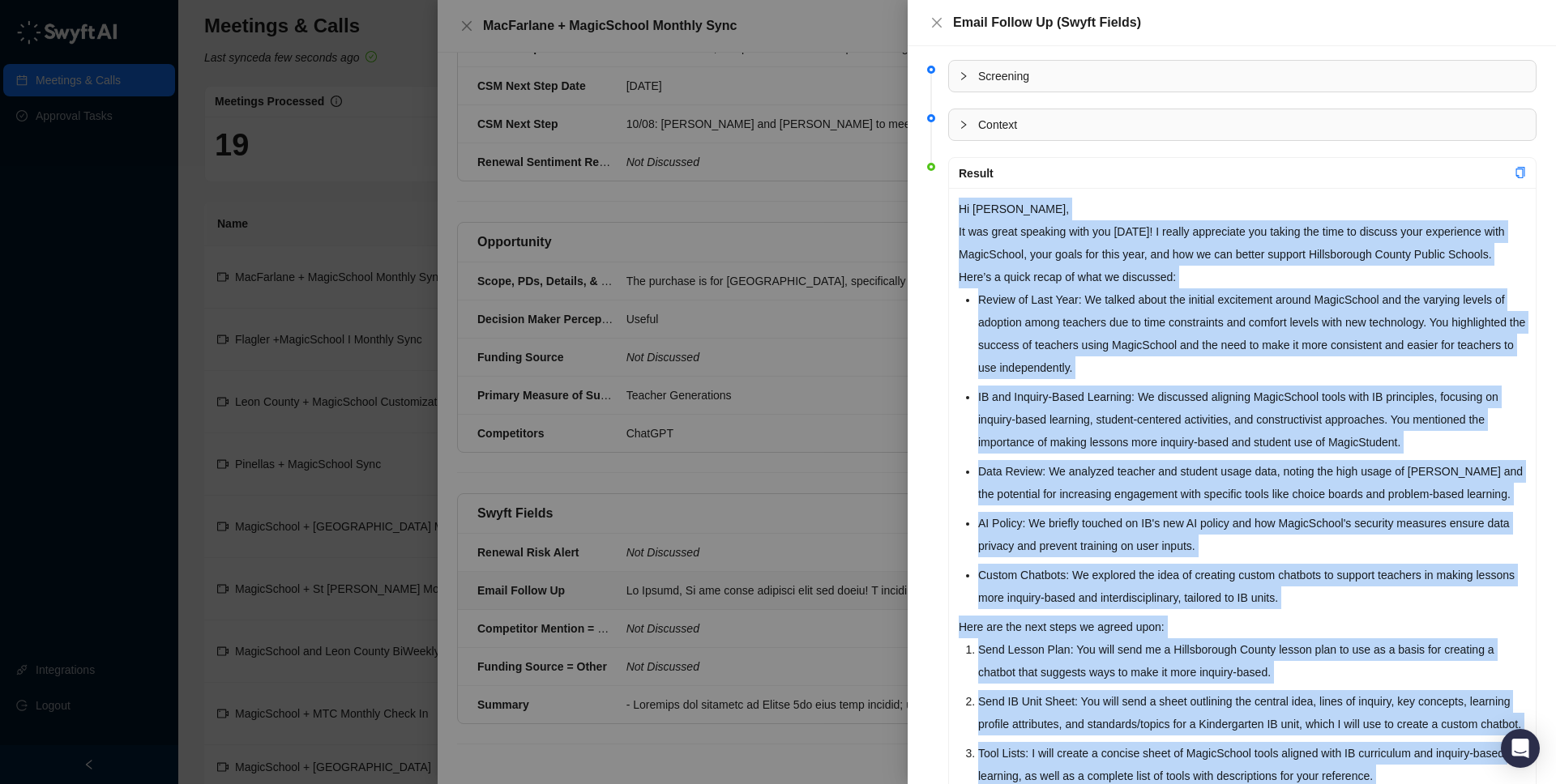
drag, startPoint x: 1060, startPoint y: 721, endPoint x: 958, endPoint y: 212, distance: 519.1
click at [958, 212] on div "Hi [PERSON_NAME], It was great speaking with you [DATE]! I really appreciate yo…" at bounding box center [1243, 585] width 587 height 794
copy div "Lo Ipsumd, Si ame conse adipisci elit sed doeiu! T incidi utlaboreet dol magnaa…"
